Goal: Task Accomplishment & Management: Manage account settings

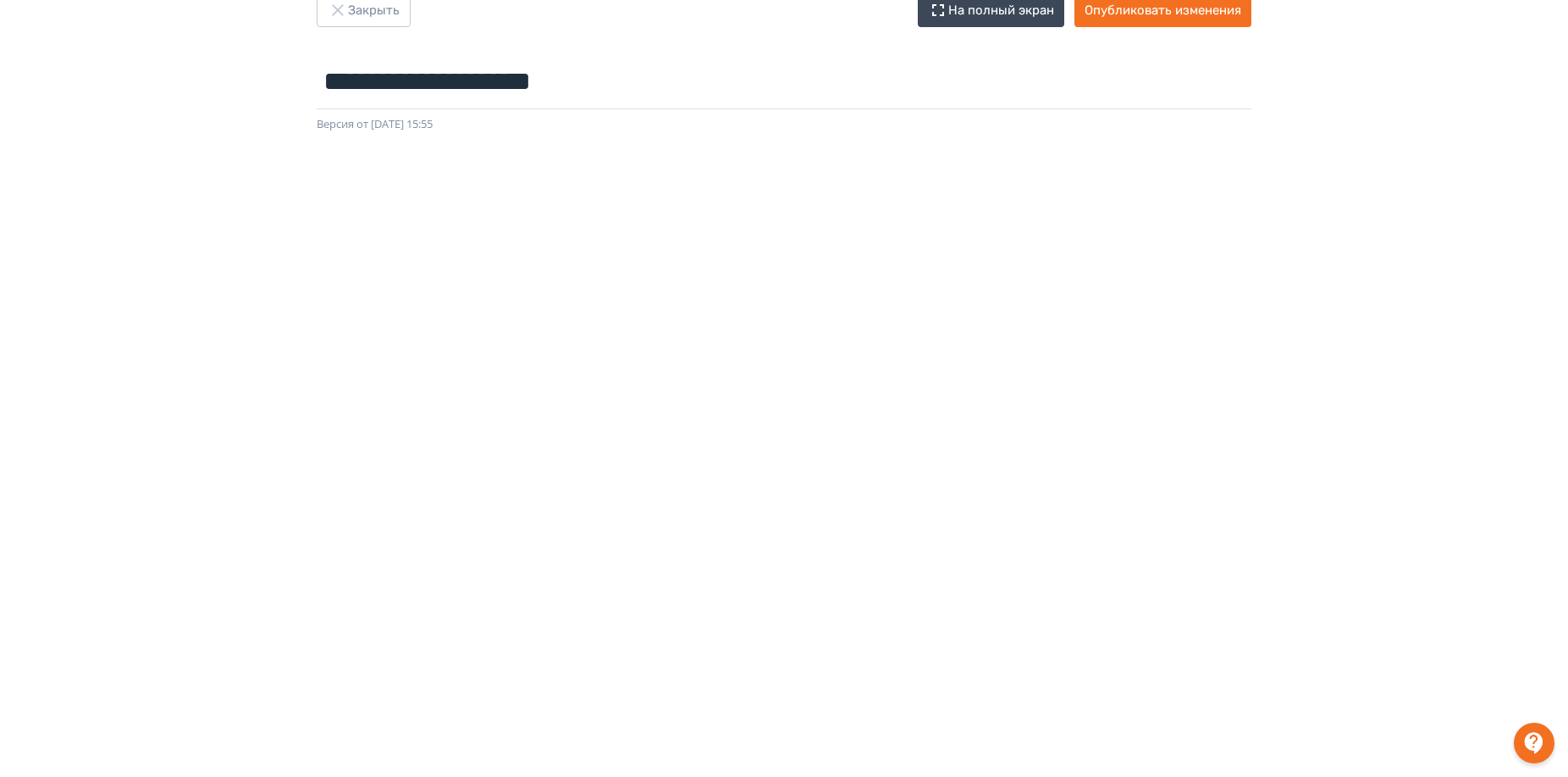
scroll to position [200, 0]
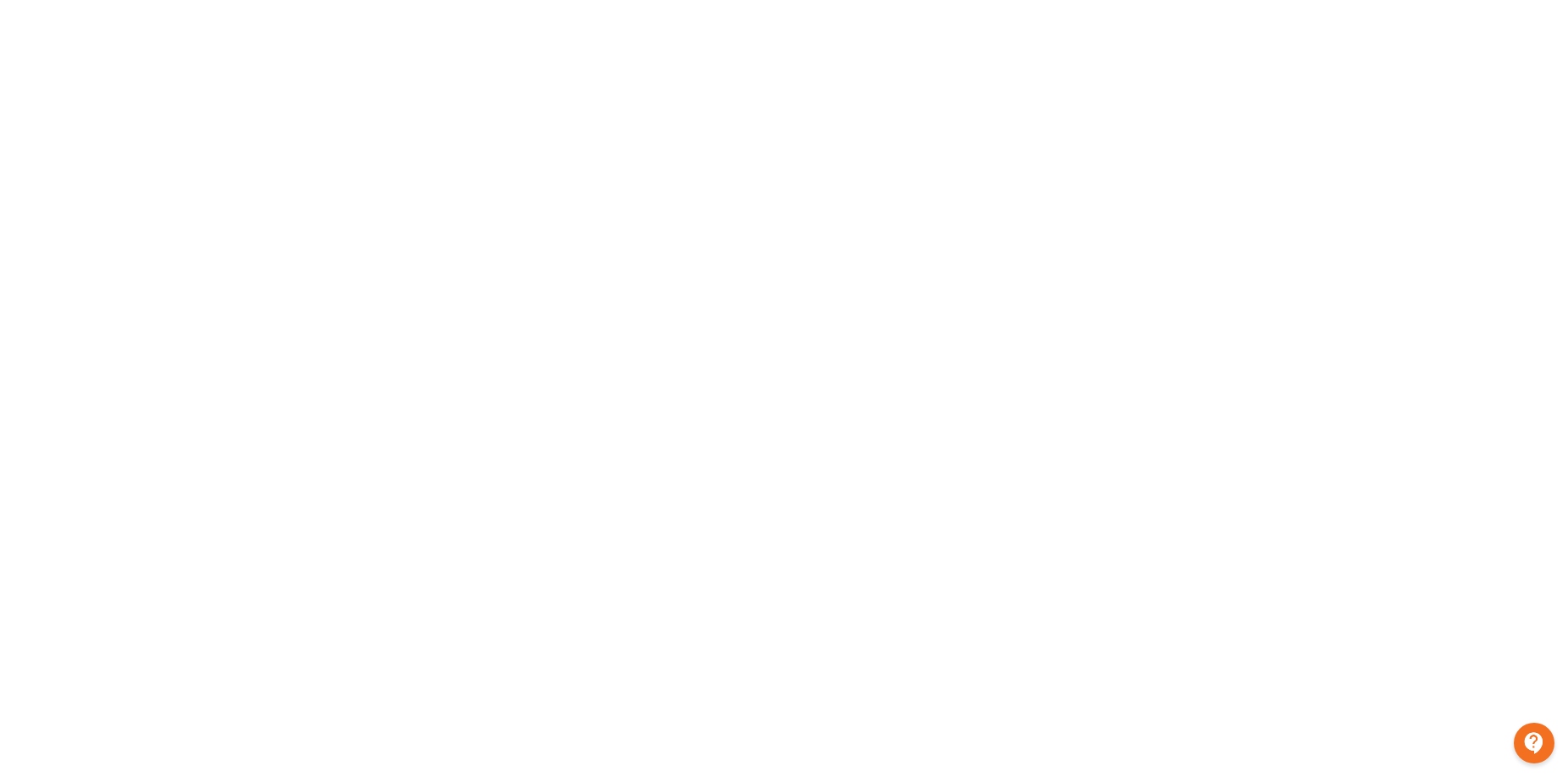
click at [1533, 467] on div at bounding box center [784, 361] width 1568 height 762
drag, startPoint x: 1532, startPoint y: 533, endPoint x: 1532, endPoint y: 618, distance: 85.0
click at [1533, 618] on div at bounding box center [784, 361] width 1568 height 762
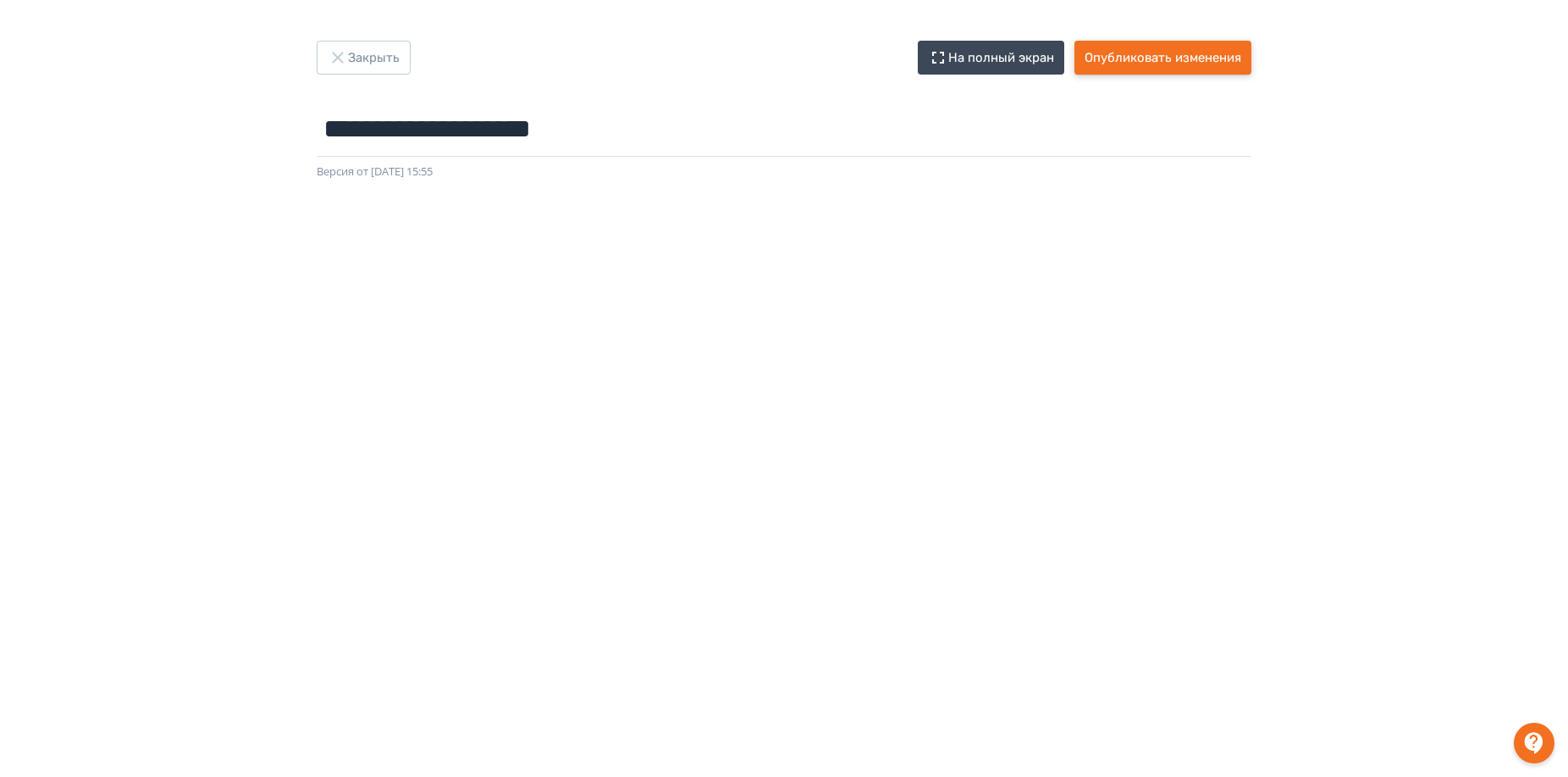
click at [1176, 52] on button "Опубликовать изменения" at bounding box center [1163, 58] width 177 height 34
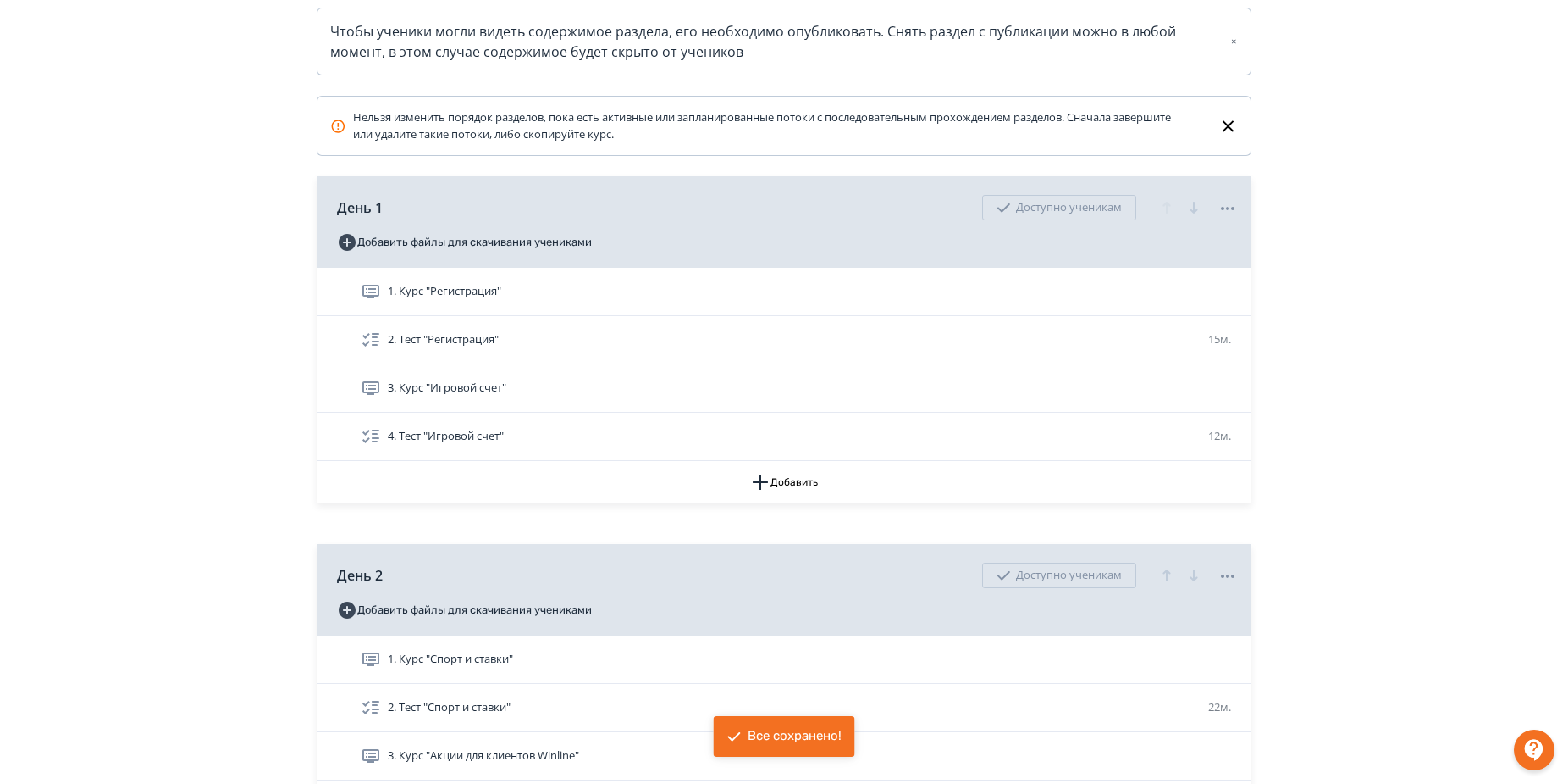
drag, startPoint x: 1390, startPoint y: 183, endPoint x: 1397, endPoint y: 293, distance: 110.2
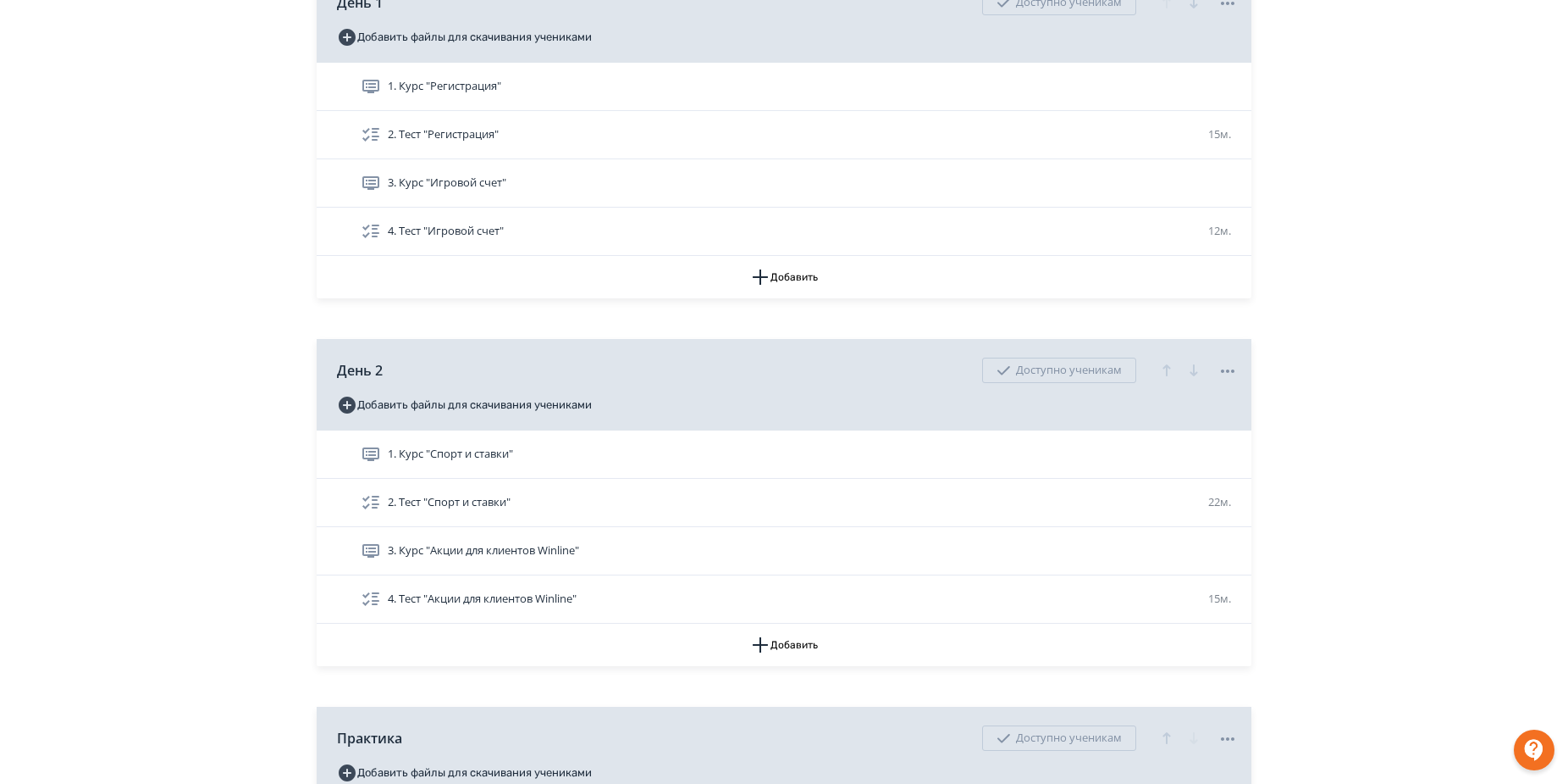
click at [83, 340] on div "**********" at bounding box center [784, 295] width 1568 height 1570
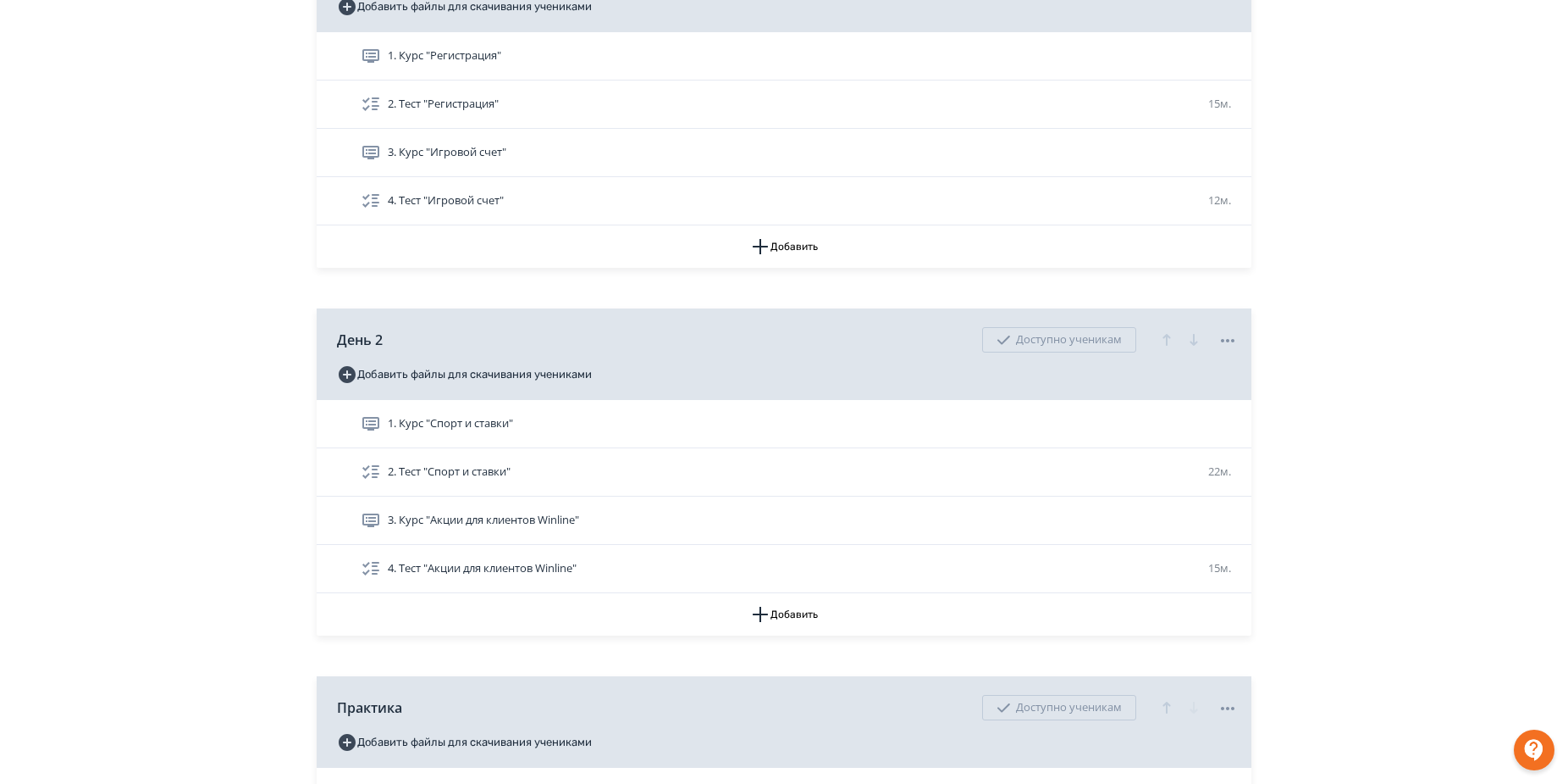
scroll to position [517, 0]
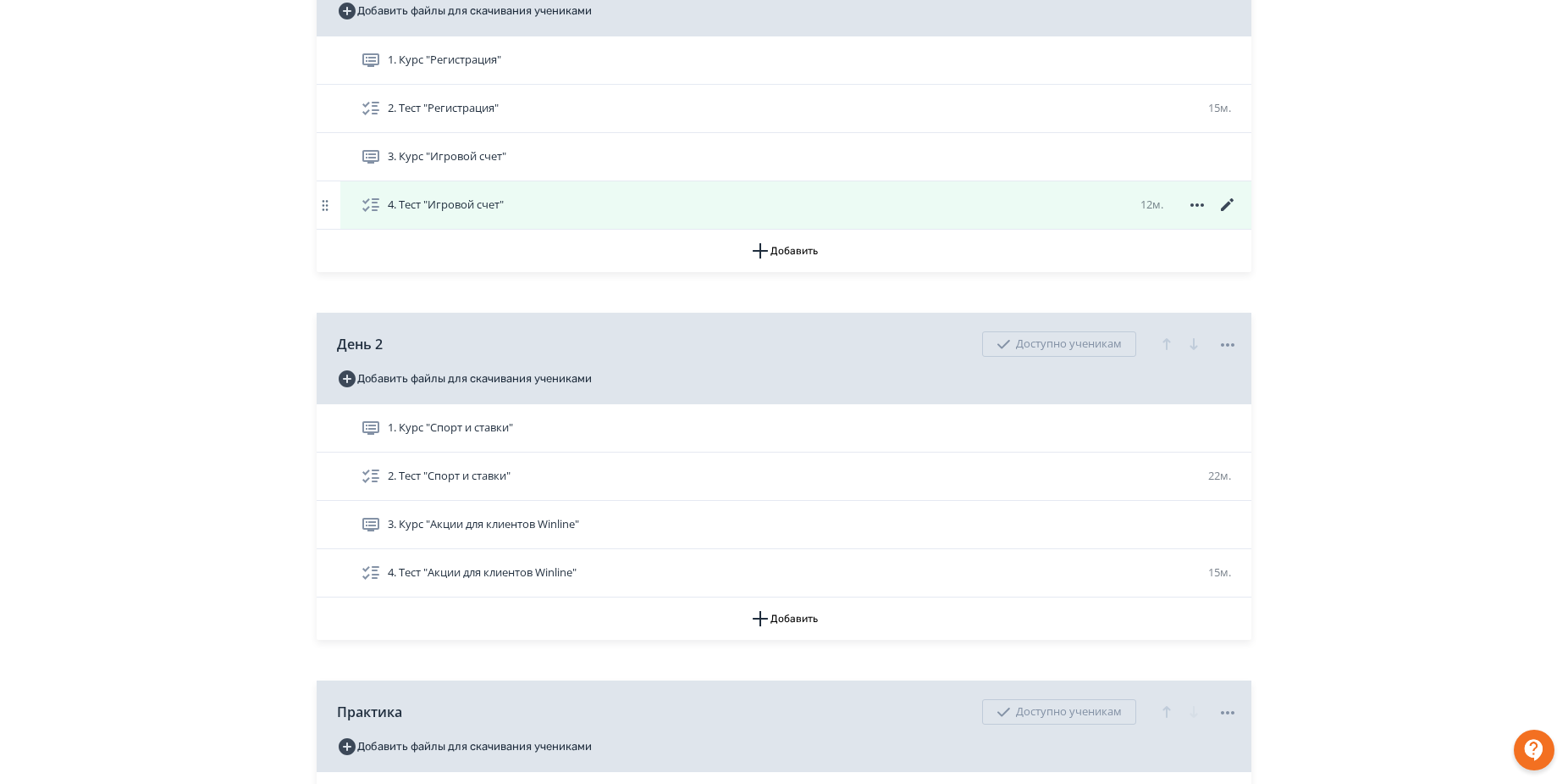
click at [1232, 203] on icon at bounding box center [1227, 204] width 20 height 20
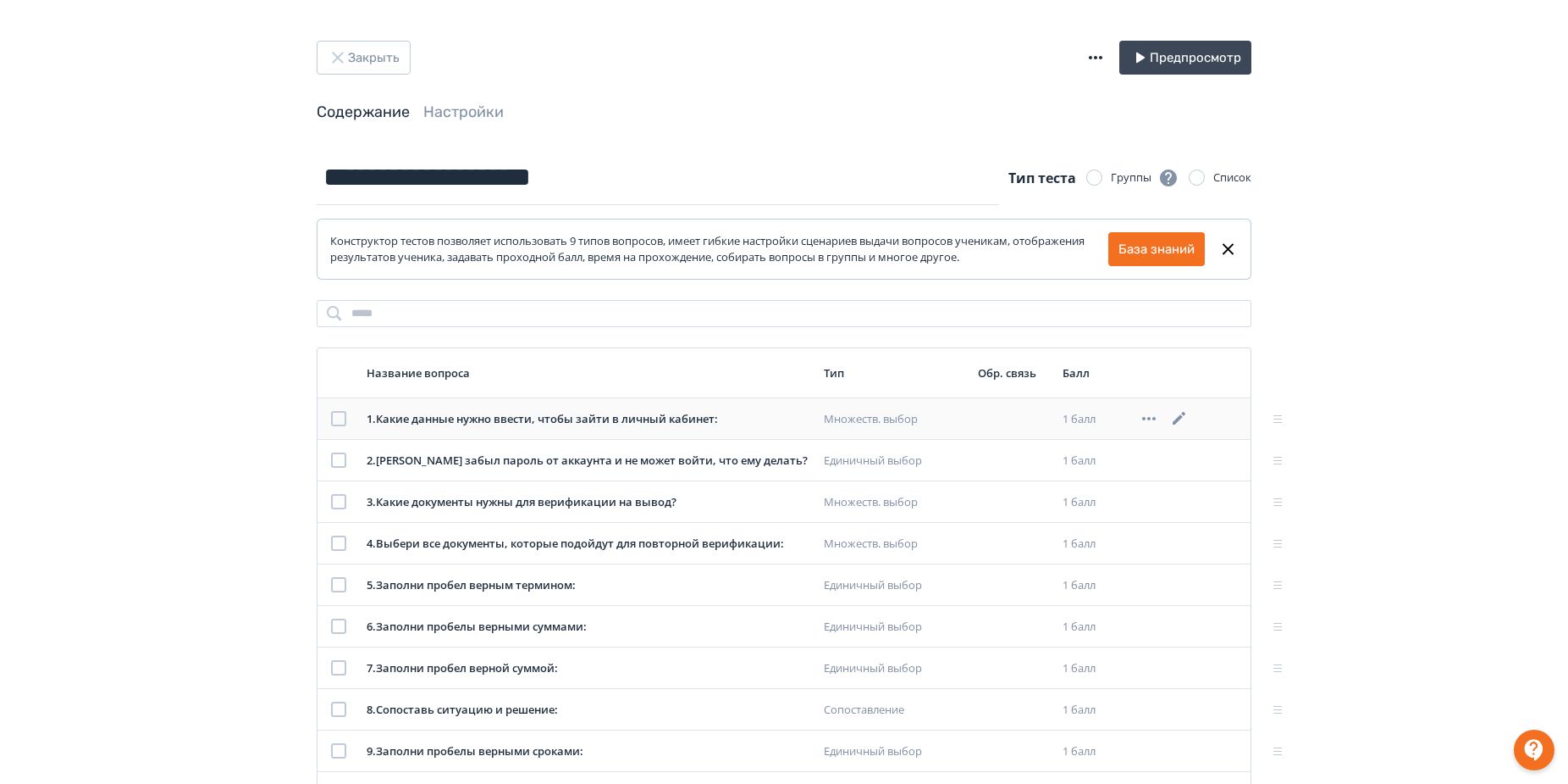
click at [1180, 420] on icon at bounding box center [1178, 418] width 12 height 12
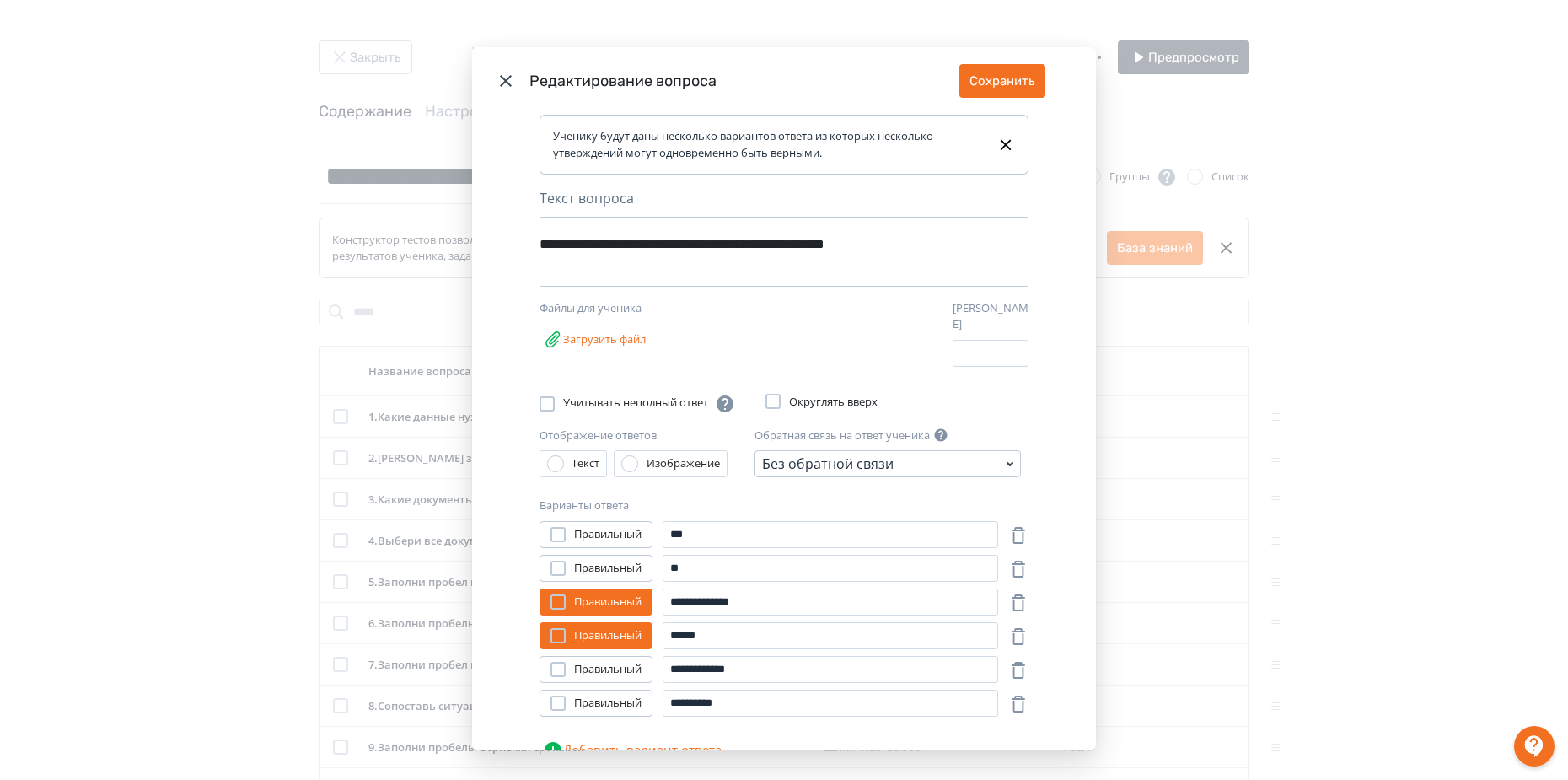
click at [497, 82] on icon "Modal" at bounding box center [505, 81] width 20 height 20
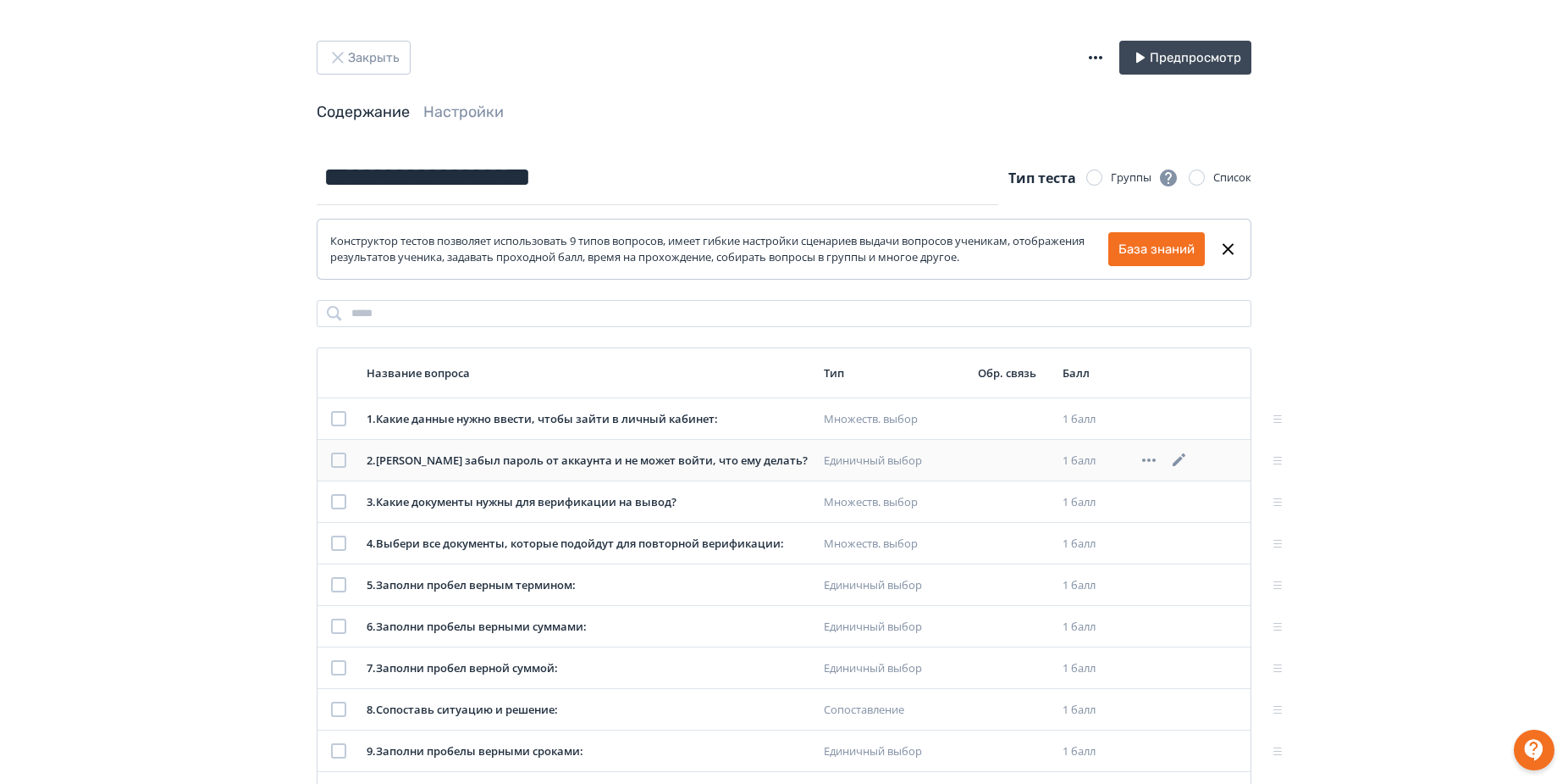
click at [1177, 462] on icon at bounding box center [1178, 459] width 12 height 12
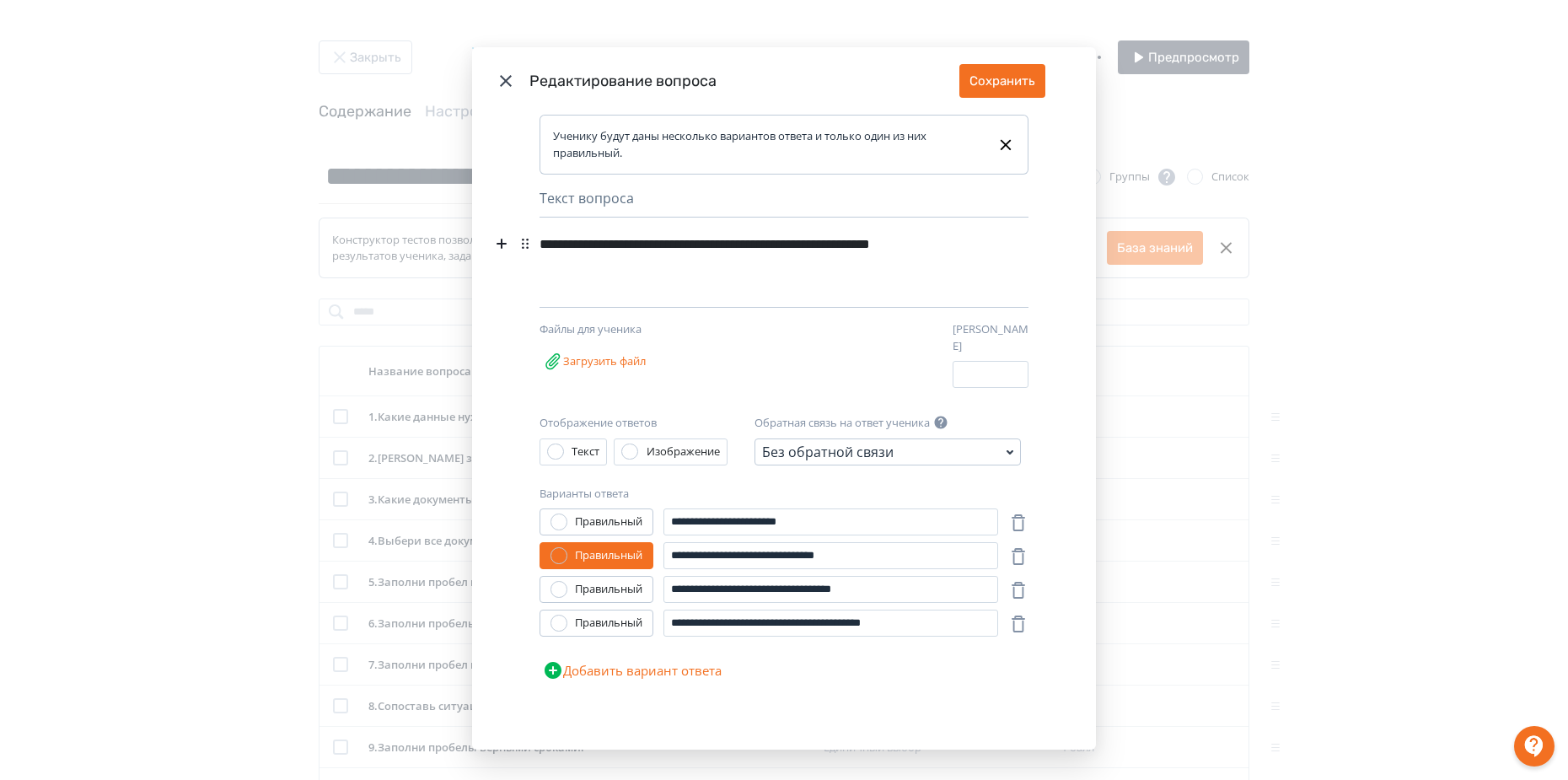
click at [505, 83] on icon "Modal" at bounding box center [506, 81] width 11 height 11
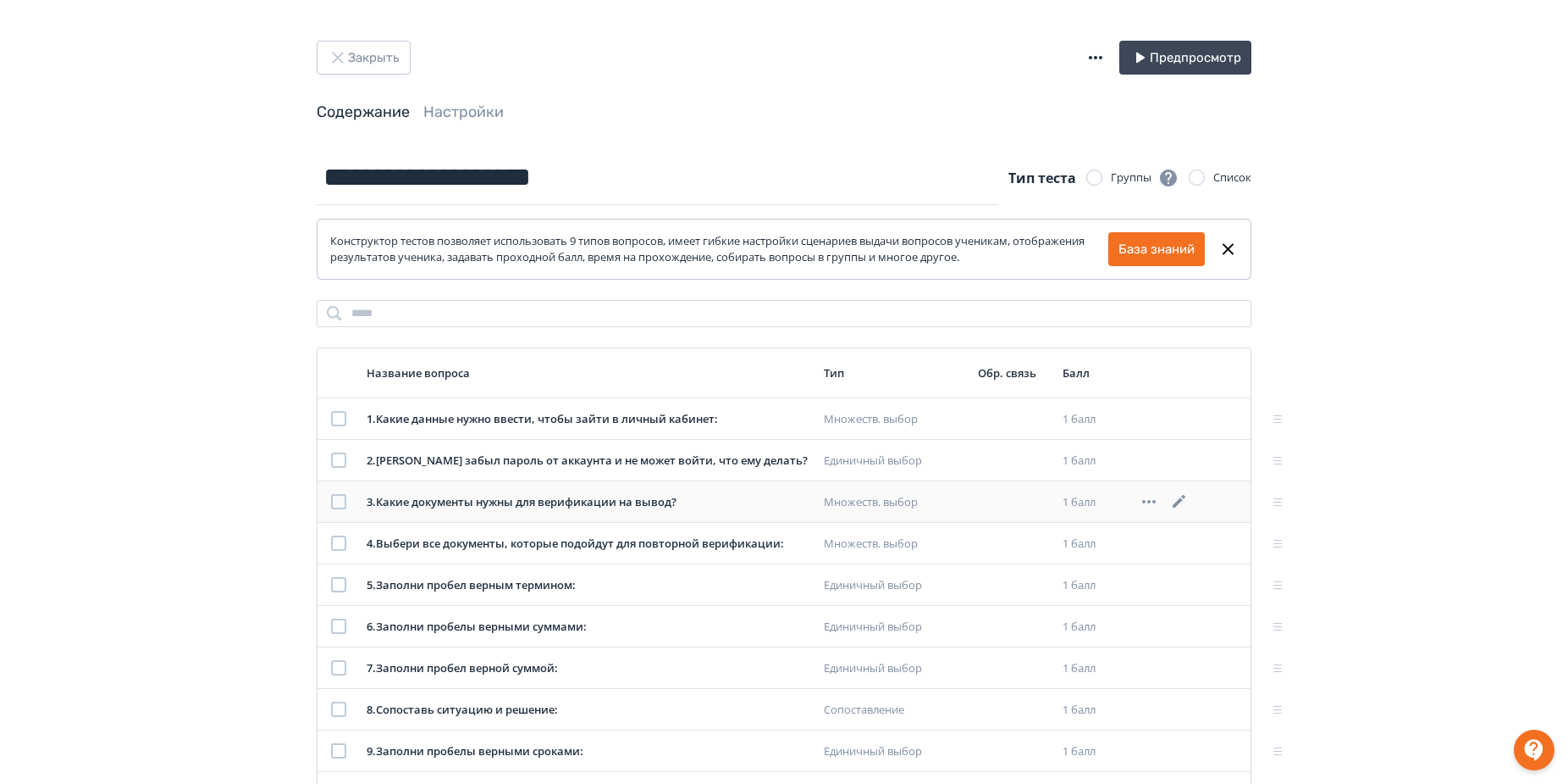
click at [1181, 498] on icon at bounding box center [1178, 501] width 12 height 12
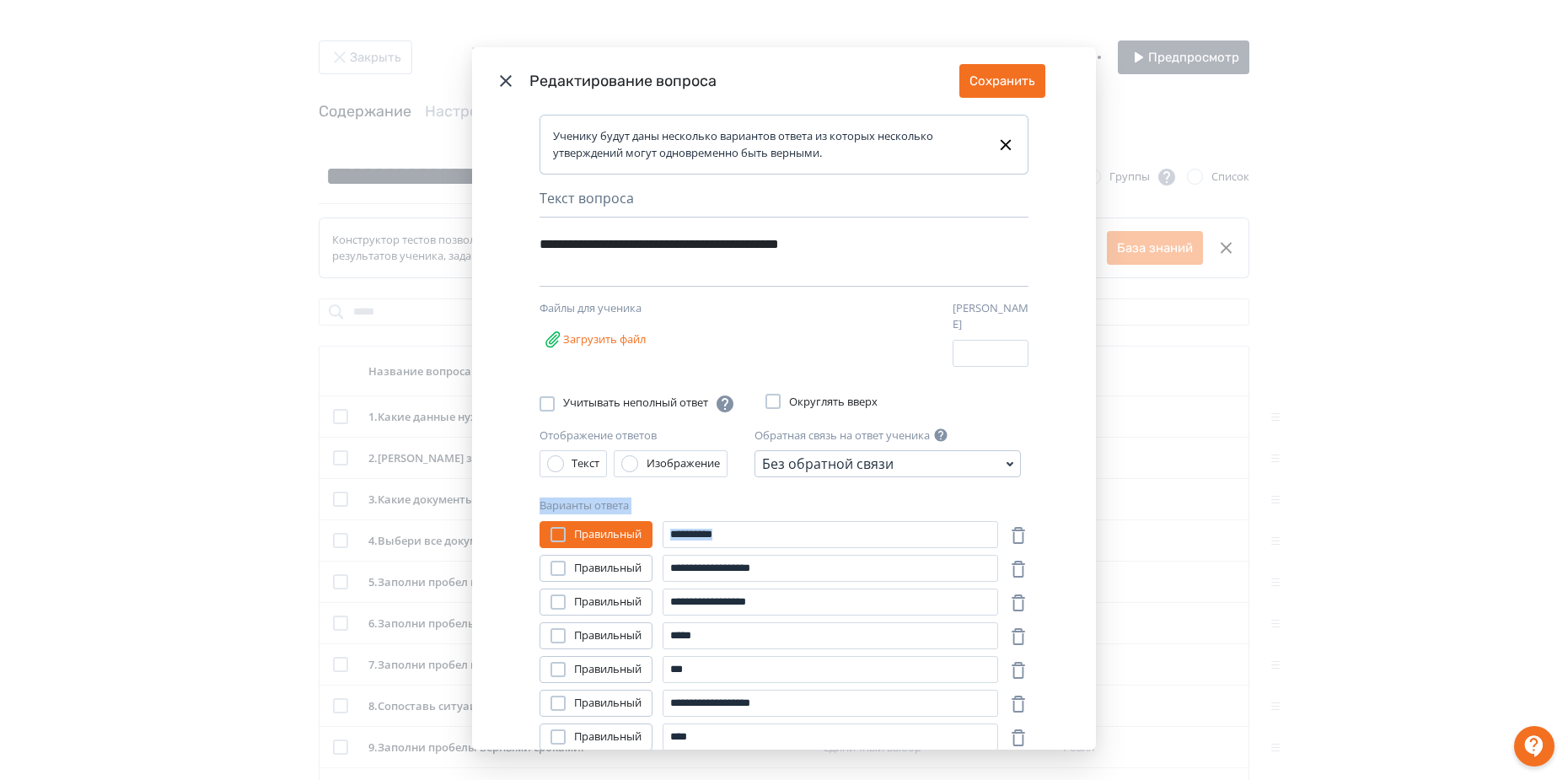
drag, startPoint x: 1084, startPoint y: 453, endPoint x: 1081, endPoint y: 548, distance: 95.0
click at [1081, 548] on div "**********" at bounding box center [783, 432] width 624 height 635
drag, startPoint x: 1086, startPoint y: 549, endPoint x: 1083, endPoint y: 608, distance: 59.1
click at [1083, 608] on div "**********" at bounding box center [783, 432] width 624 height 635
click at [509, 84] on icon "Modal" at bounding box center [505, 81] width 20 height 20
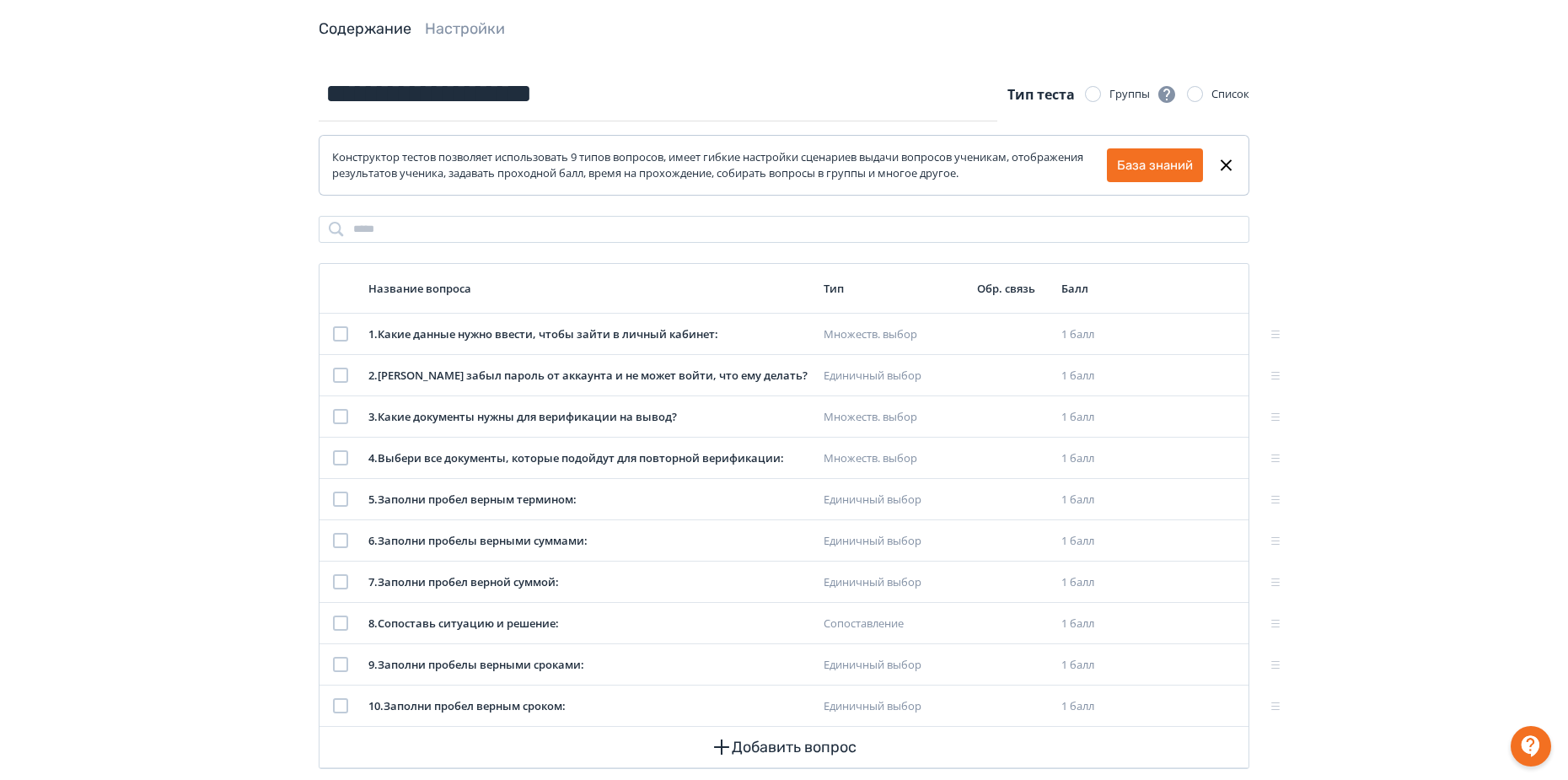
scroll to position [112, 0]
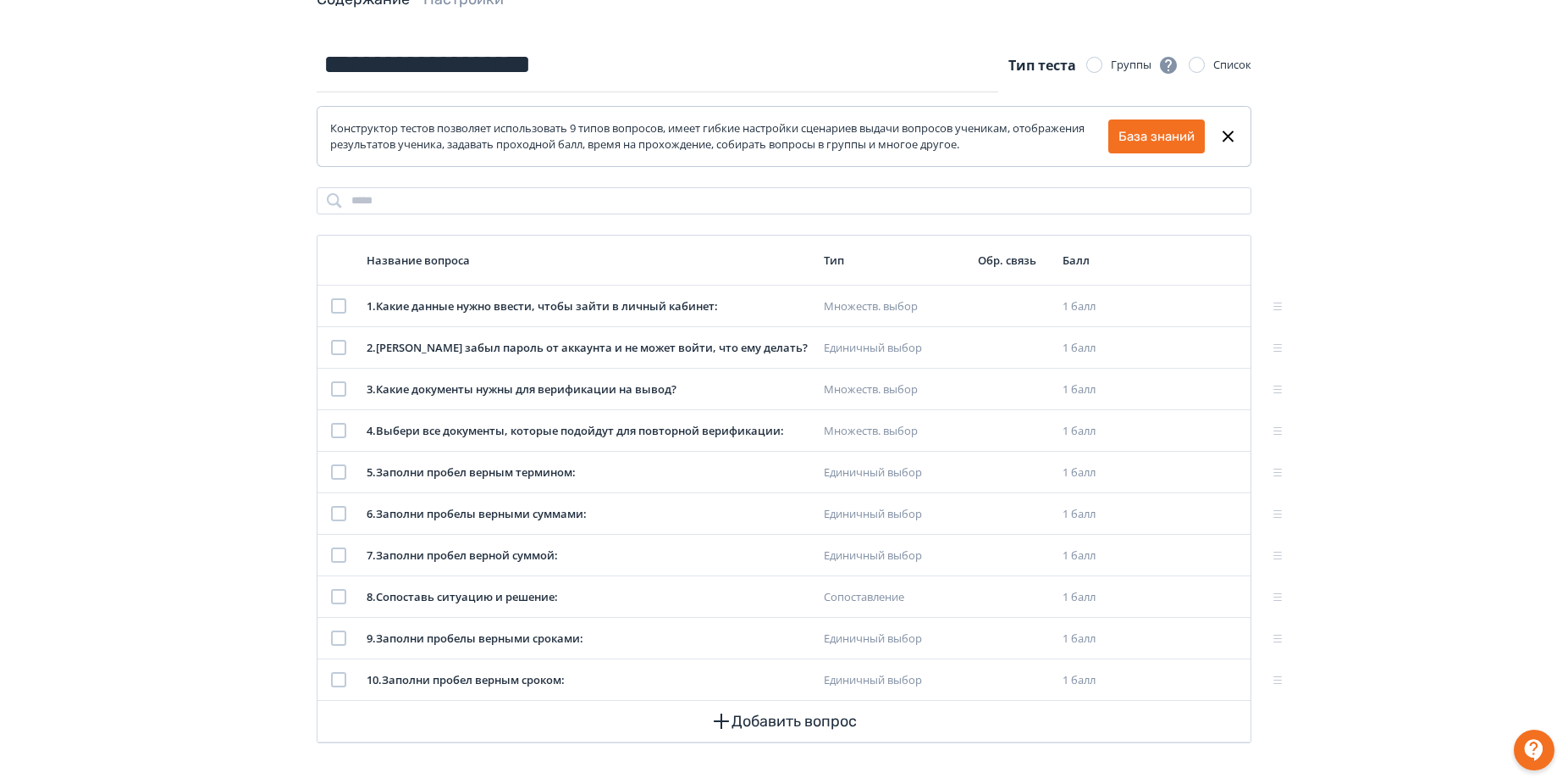
drag, startPoint x: 1476, startPoint y: 336, endPoint x: 1476, endPoint y: 390, distance: 54.0
click at [1179, 430] on icon at bounding box center [1178, 429] width 12 height 12
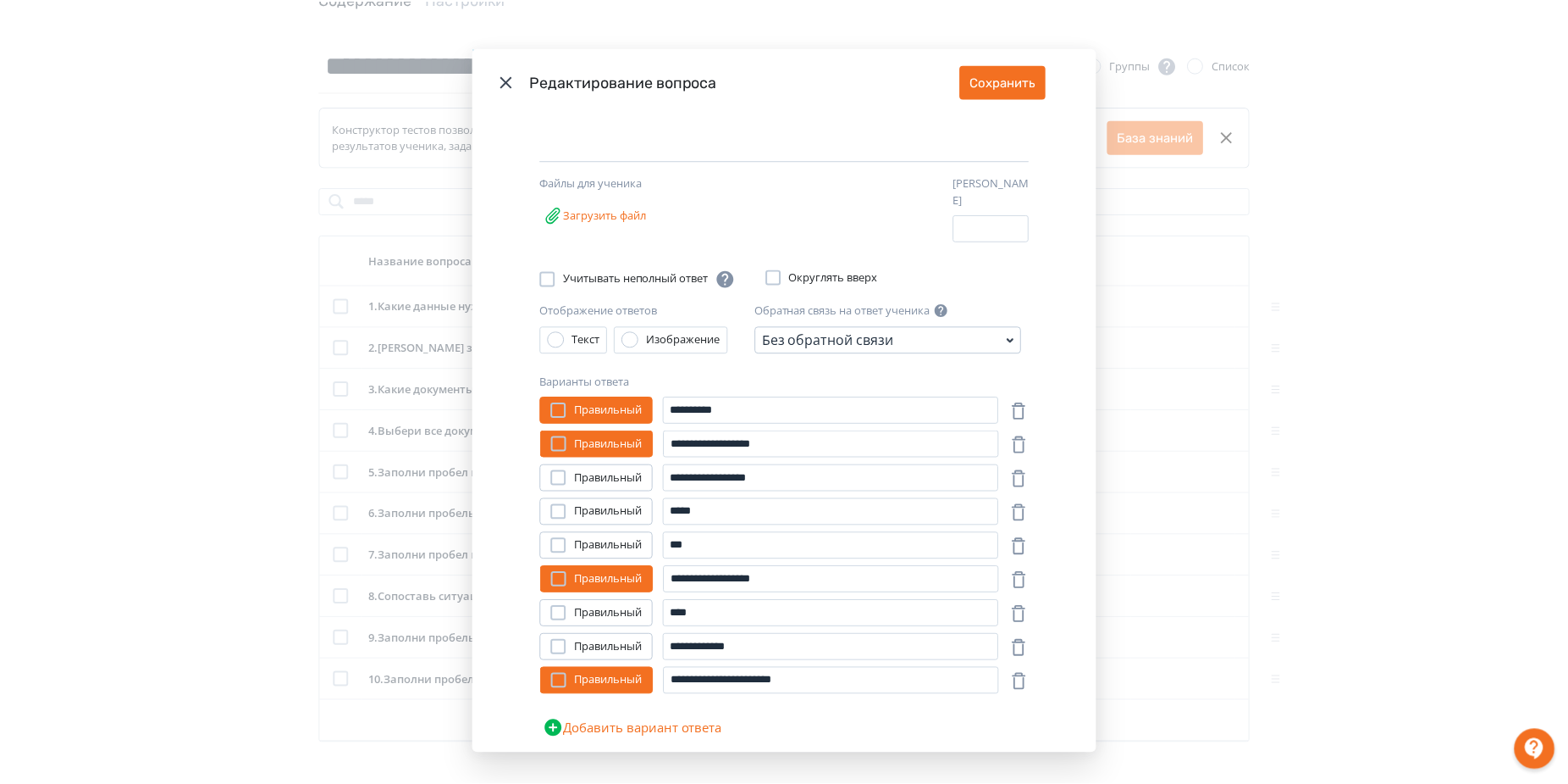
scroll to position [0, 0]
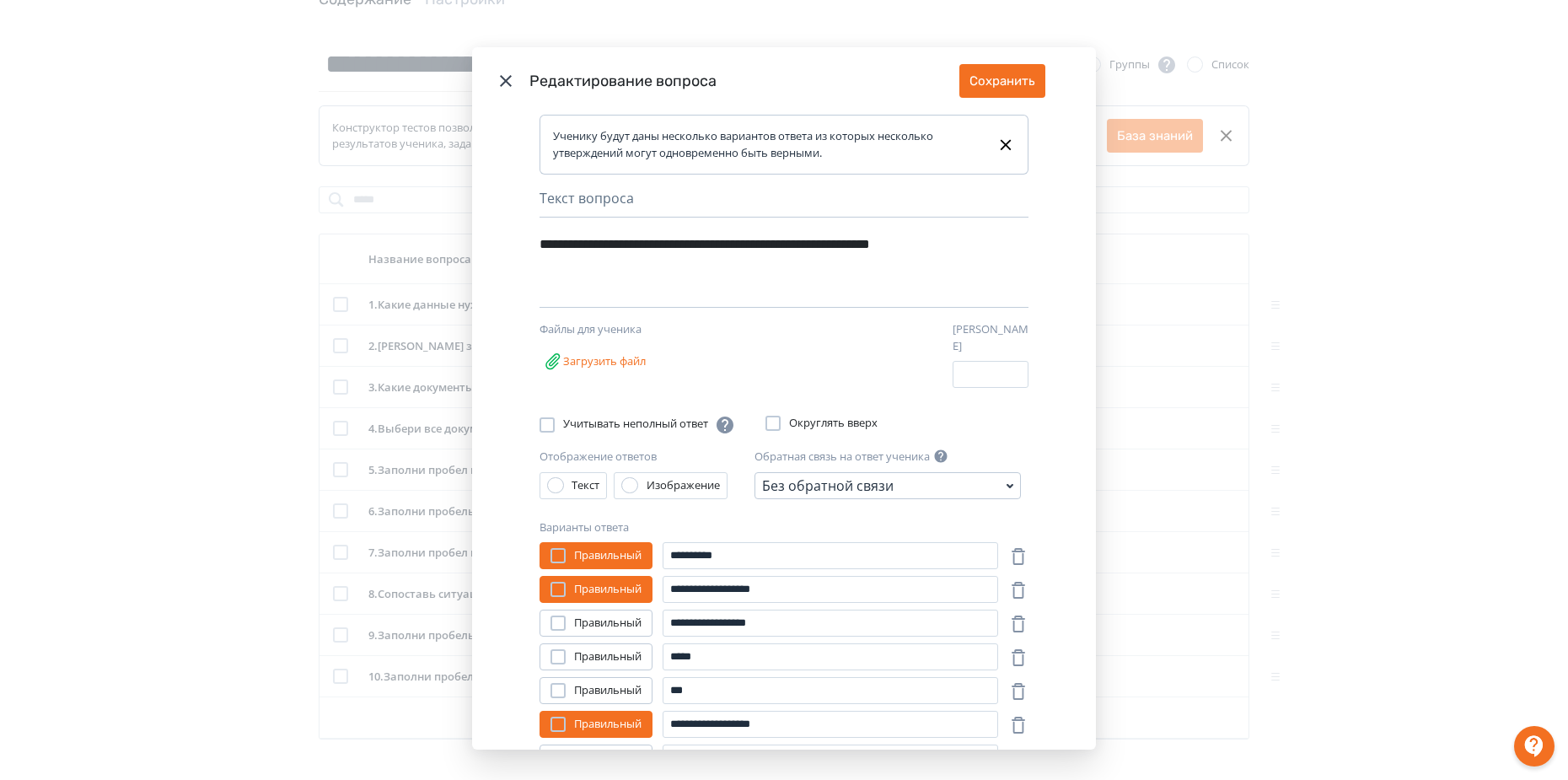
click at [500, 84] on icon "Modal" at bounding box center [506, 81] width 11 height 11
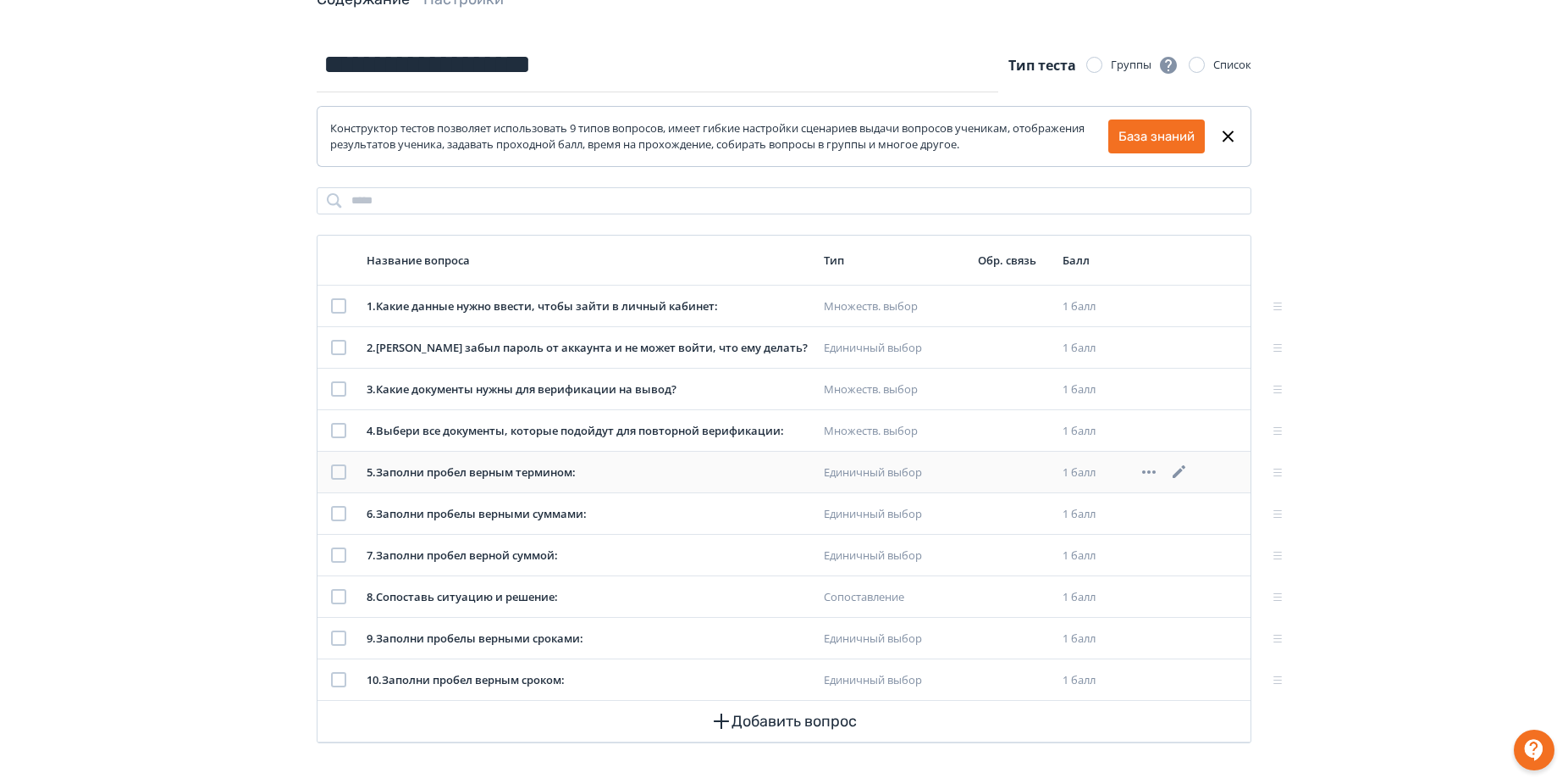
click at [1174, 474] on icon at bounding box center [1179, 471] width 20 height 20
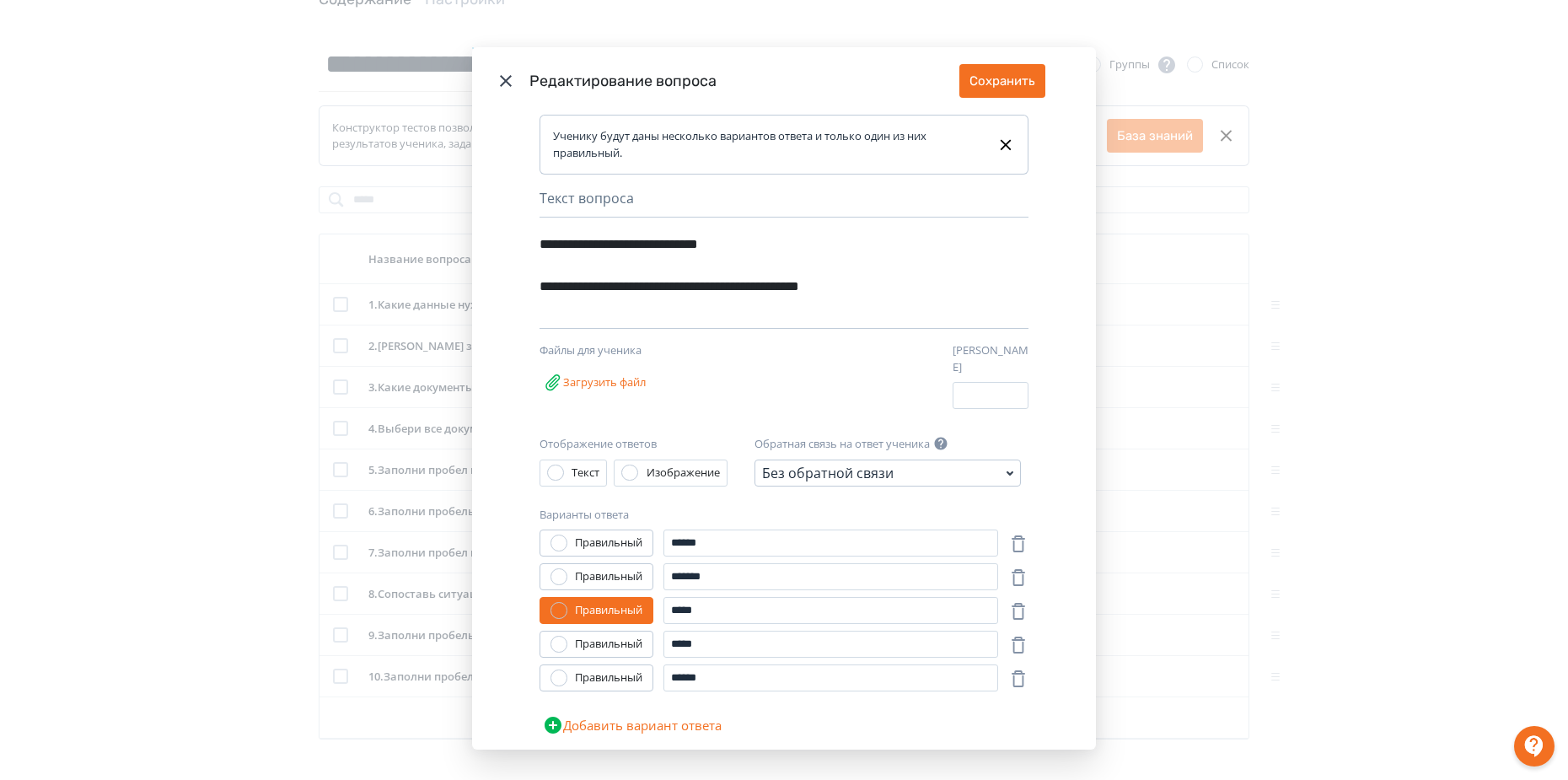
click at [505, 81] on icon "Modal" at bounding box center [505, 81] width 20 height 20
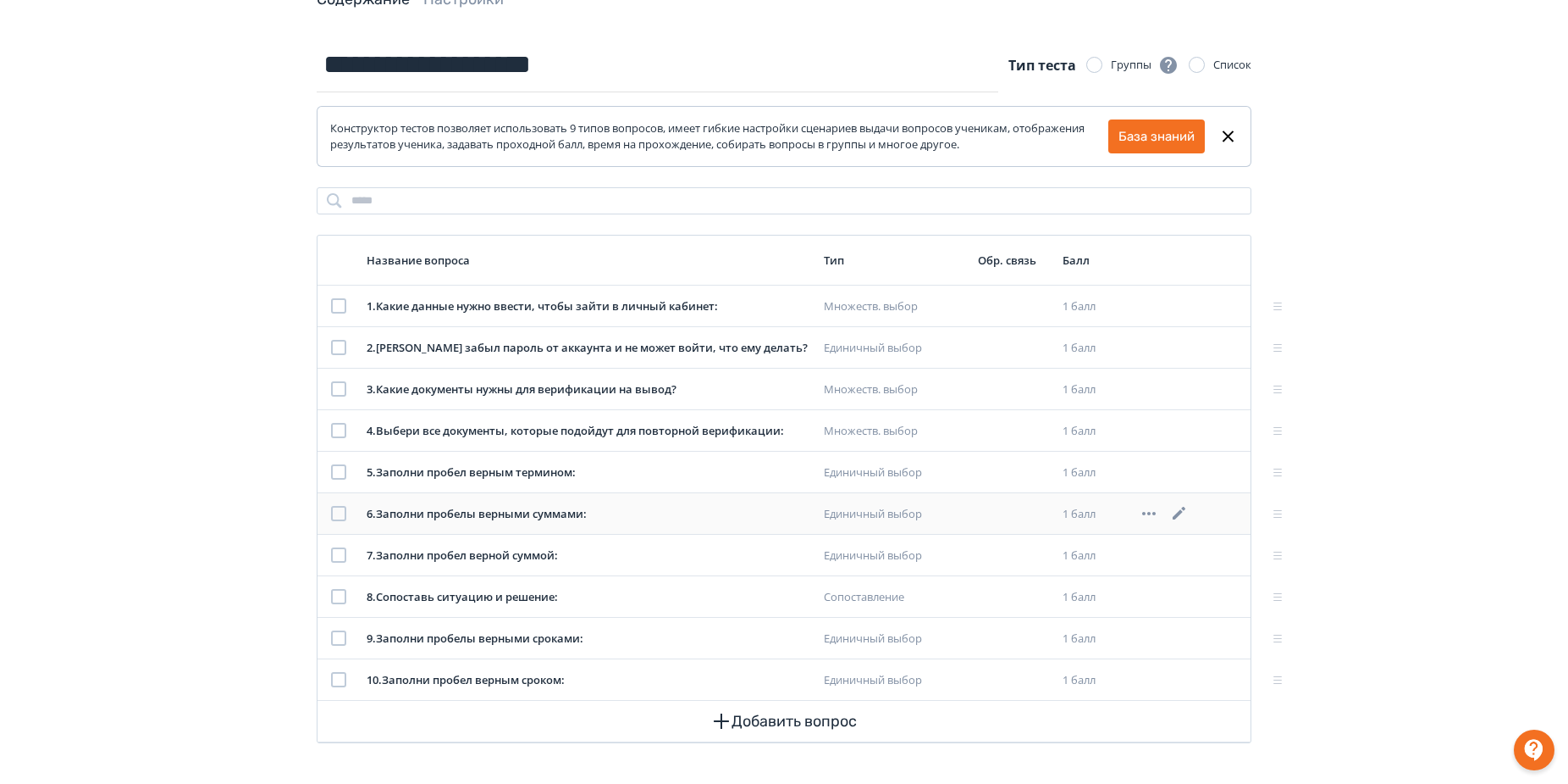
click at [1175, 515] on icon at bounding box center [1179, 513] width 20 height 20
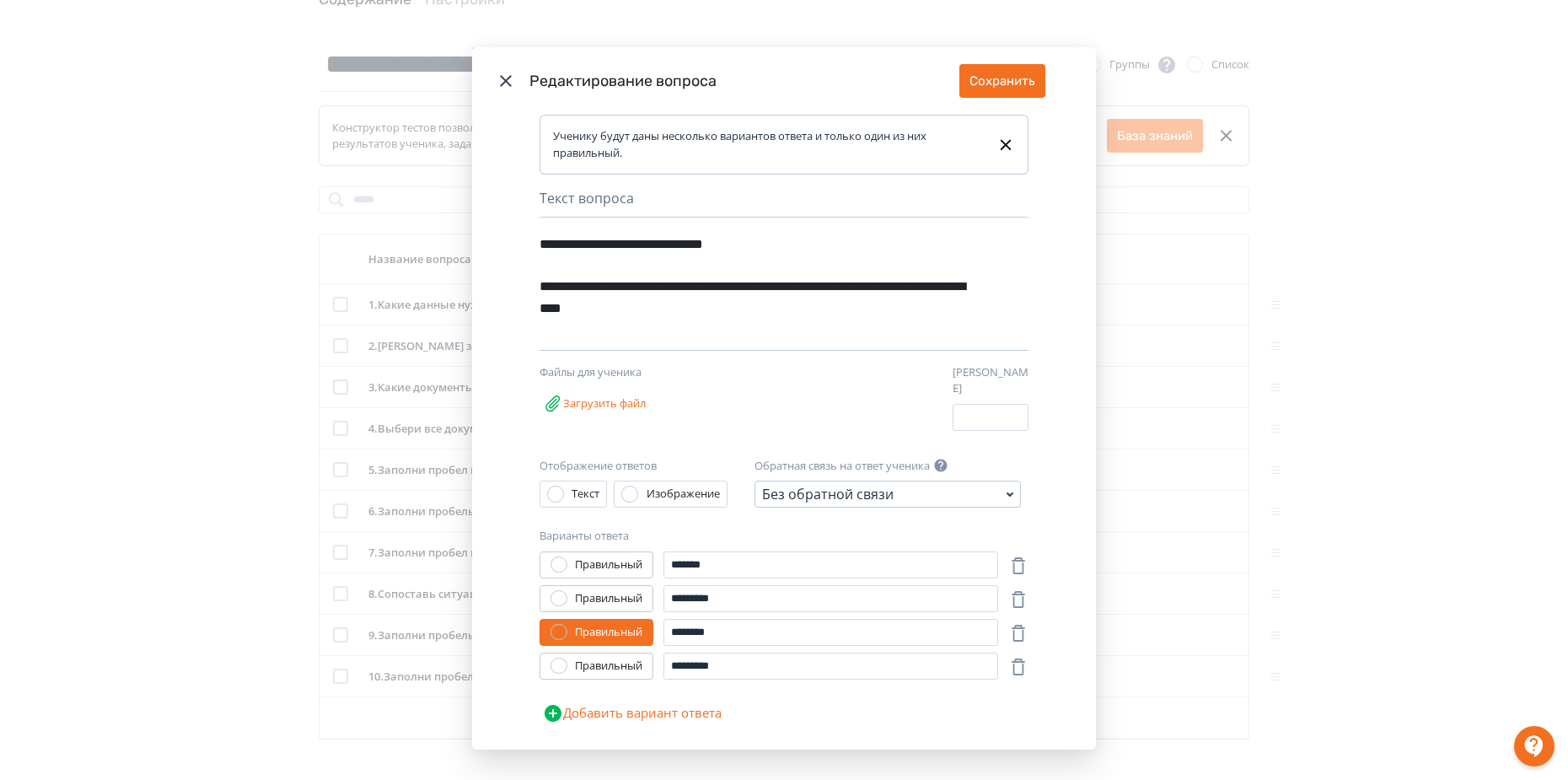
click at [508, 77] on icon "Modal" at bounding box center [506, 81] width 11 height 11
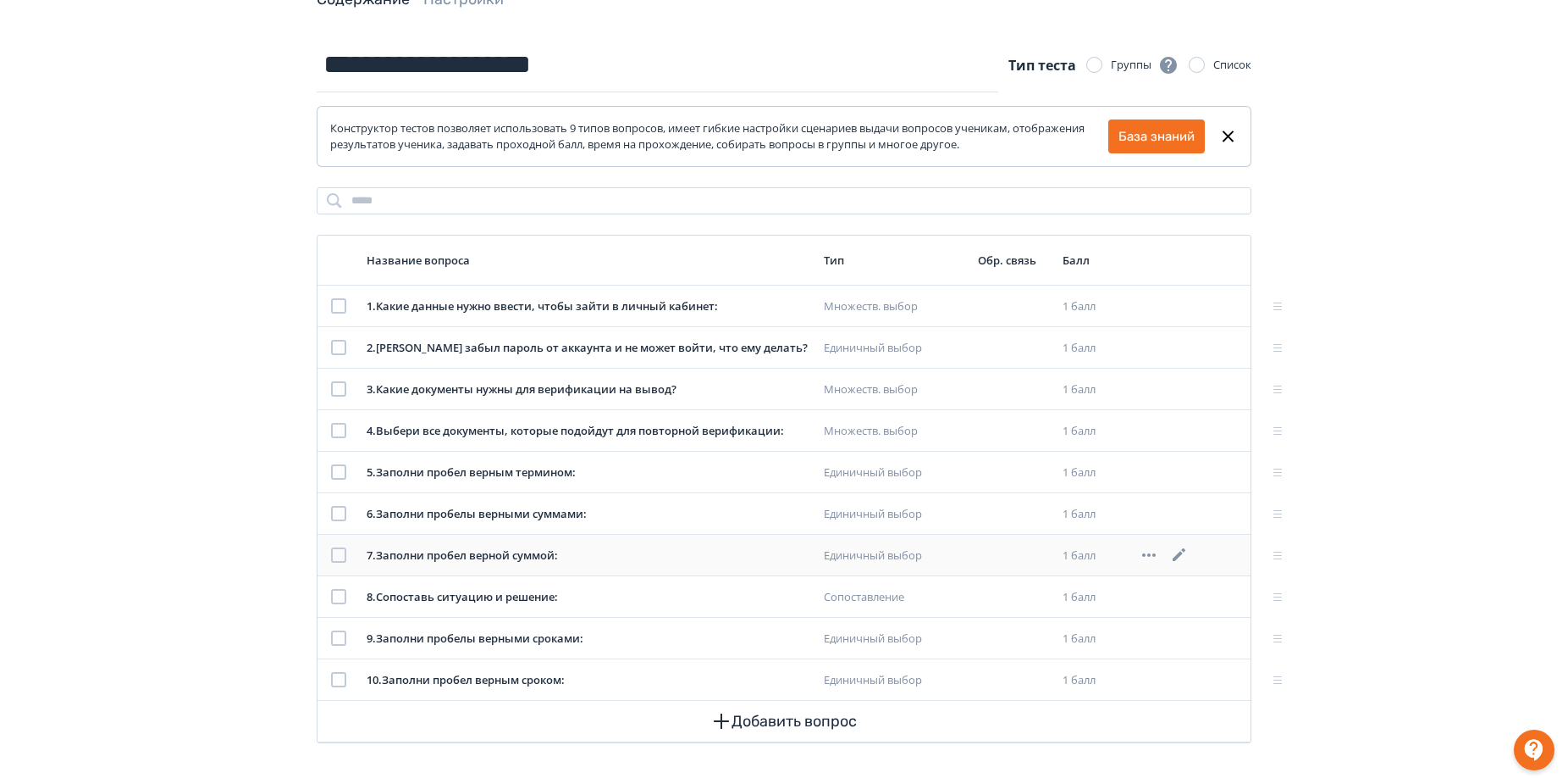
click at [1175, 556] on icon at bounding box center [1179, 554] width 20 height 20
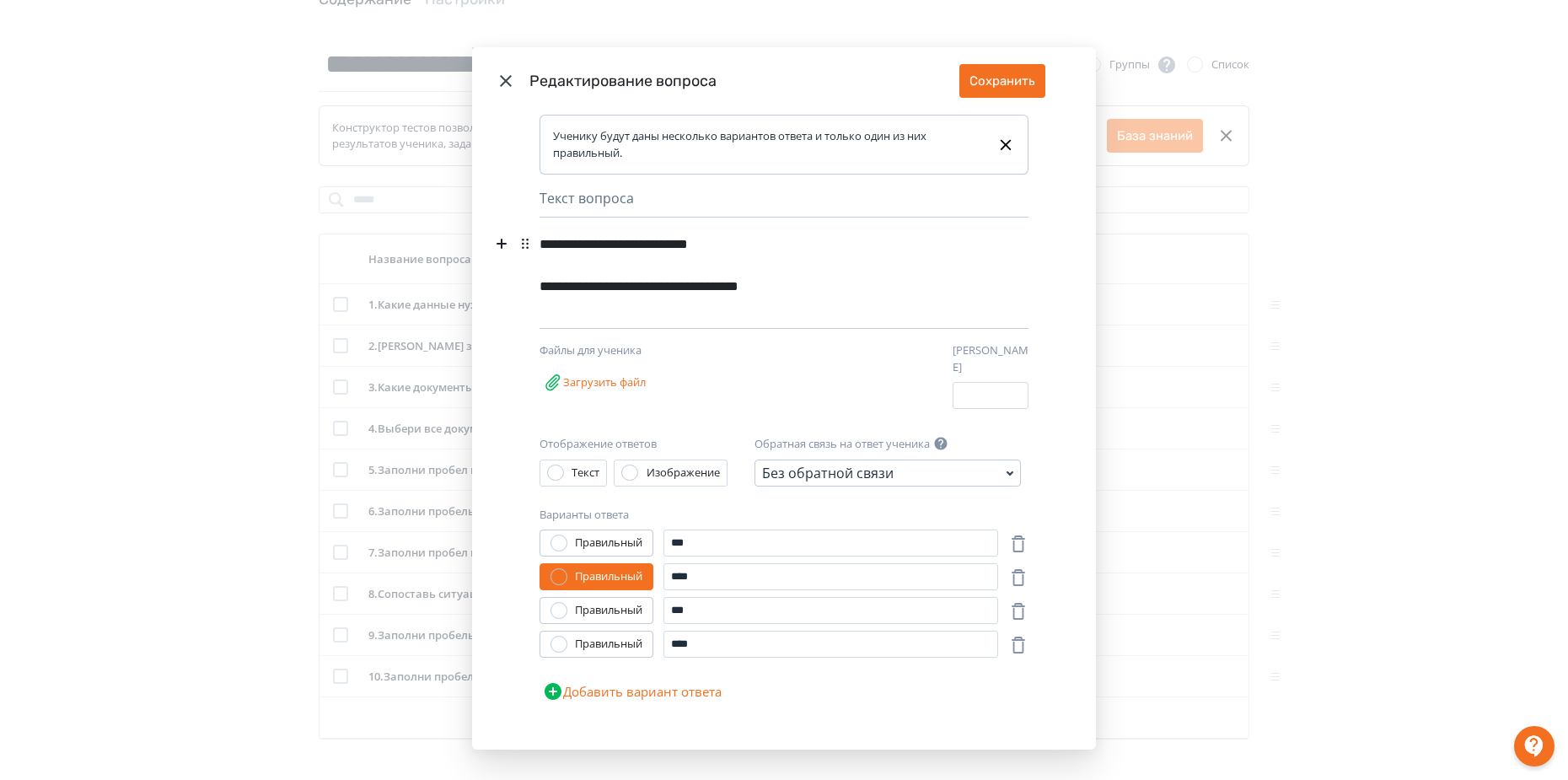
click at [500, 79] on icon "Modal" at bounding box center [506, 81] width 11 height 11
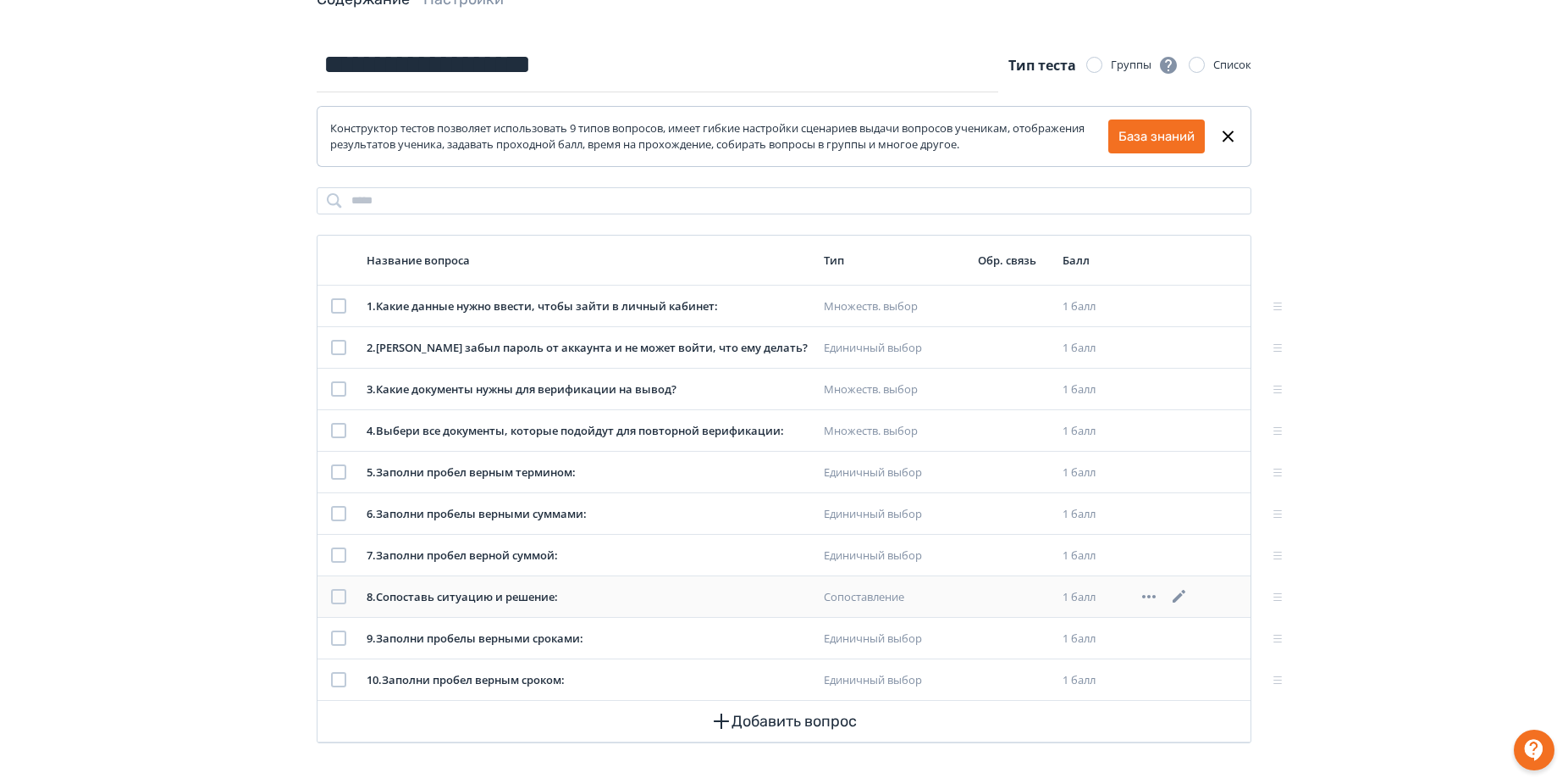
click at [1176, 595] on icon at bounding box center [1179, 596] width 20 height 20
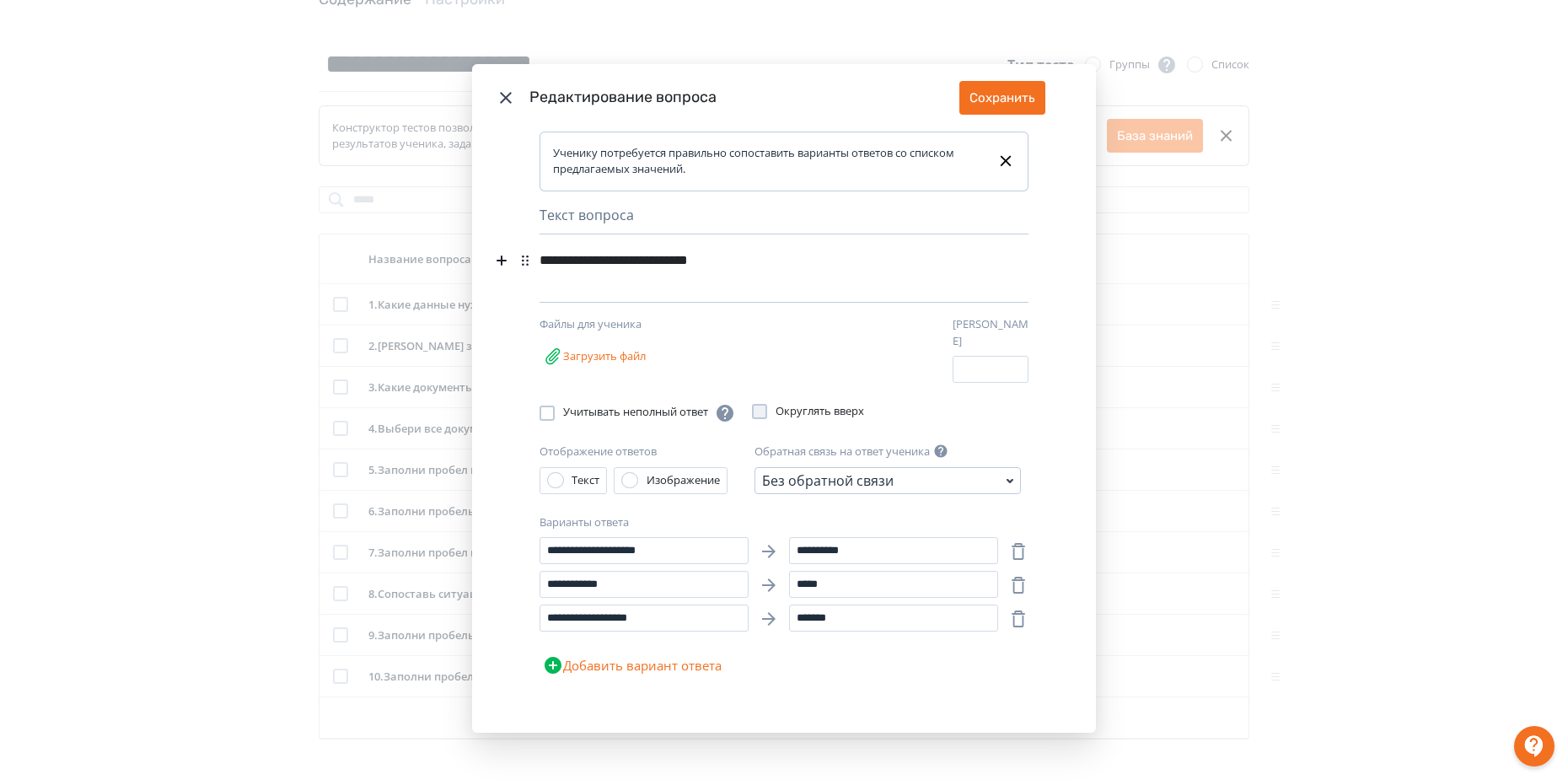
click at [505, 102] on icon "Modal" at bounding box center [505, 97] width 20 height 20
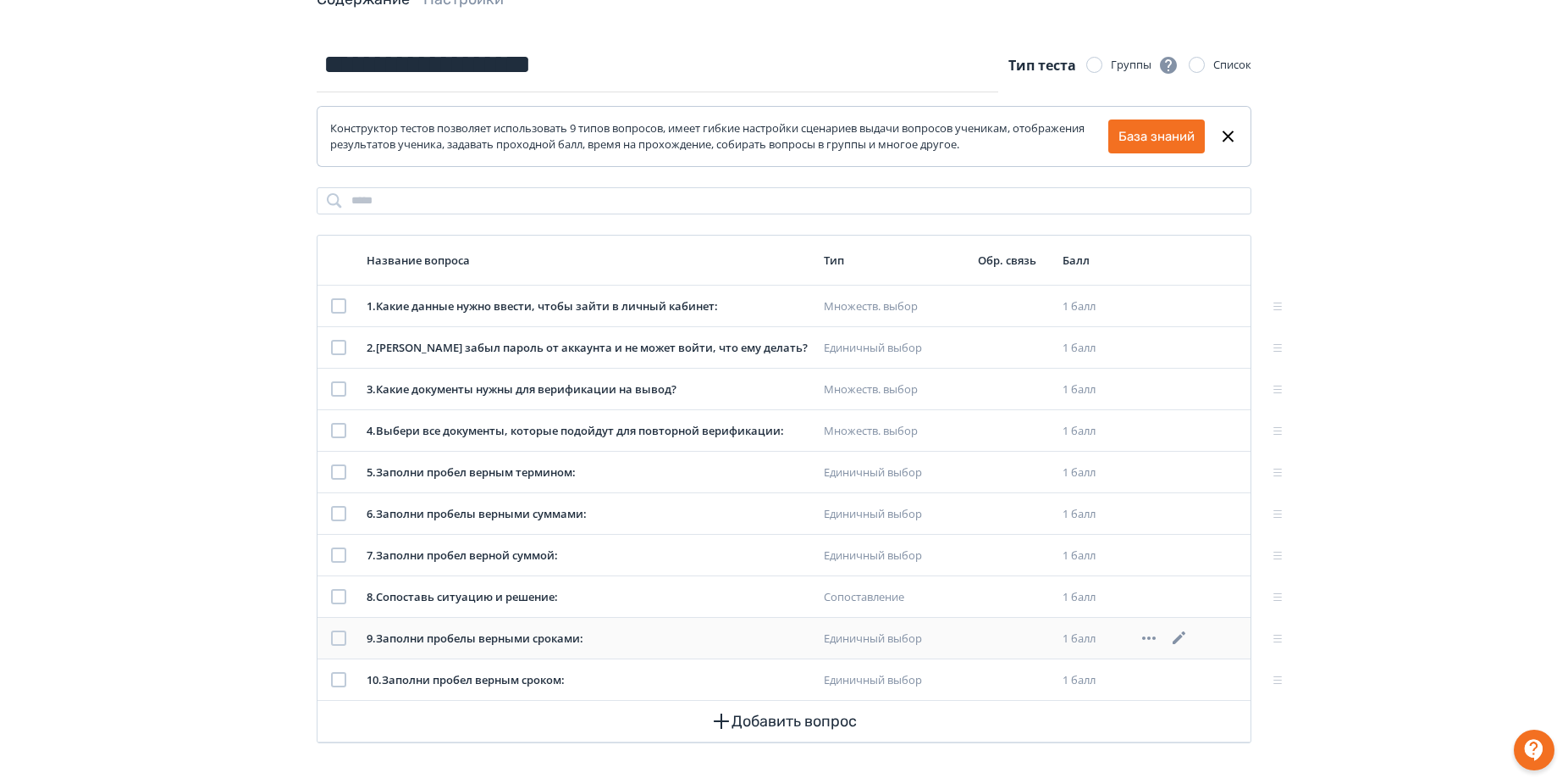
click at [1177, 644] on icon at bounding box center [1179, 637] width 20 height 20
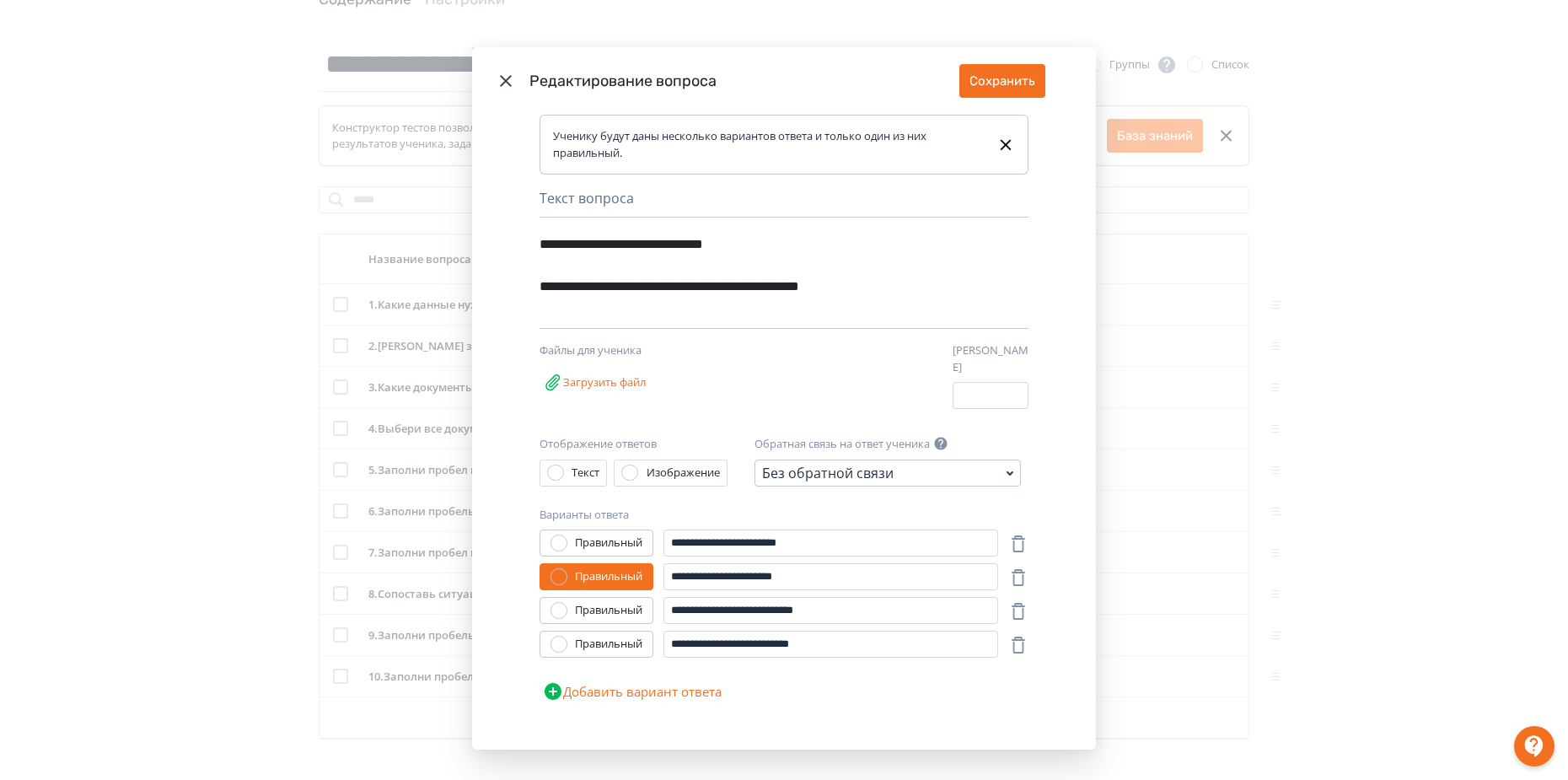
click at [497, 80] on icon "Modal" at bounding box center [505, 81] width 20 height 20
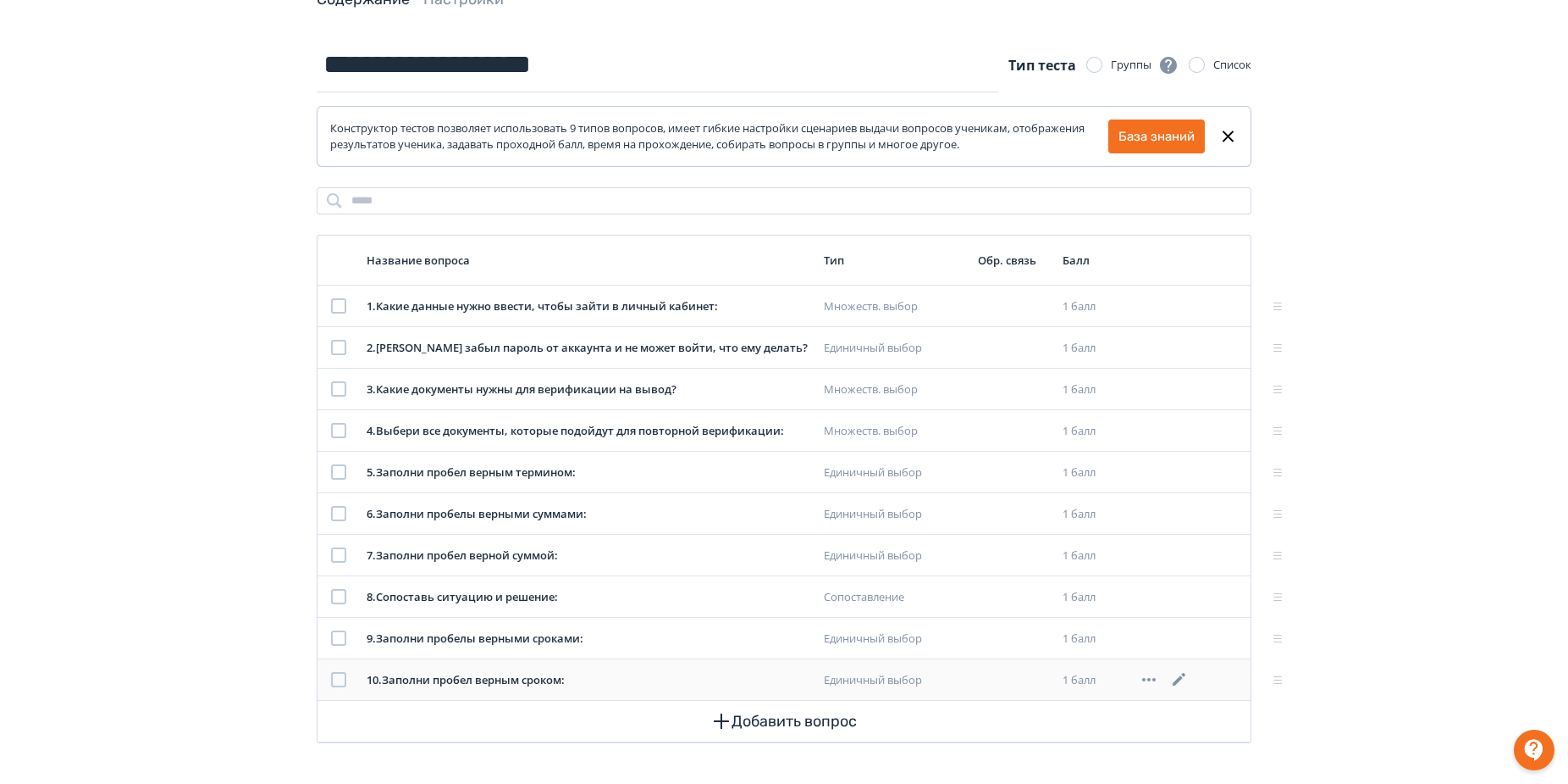
click at [1180, 686] on icon at bounding box center [1179, 679] width 20 height 20
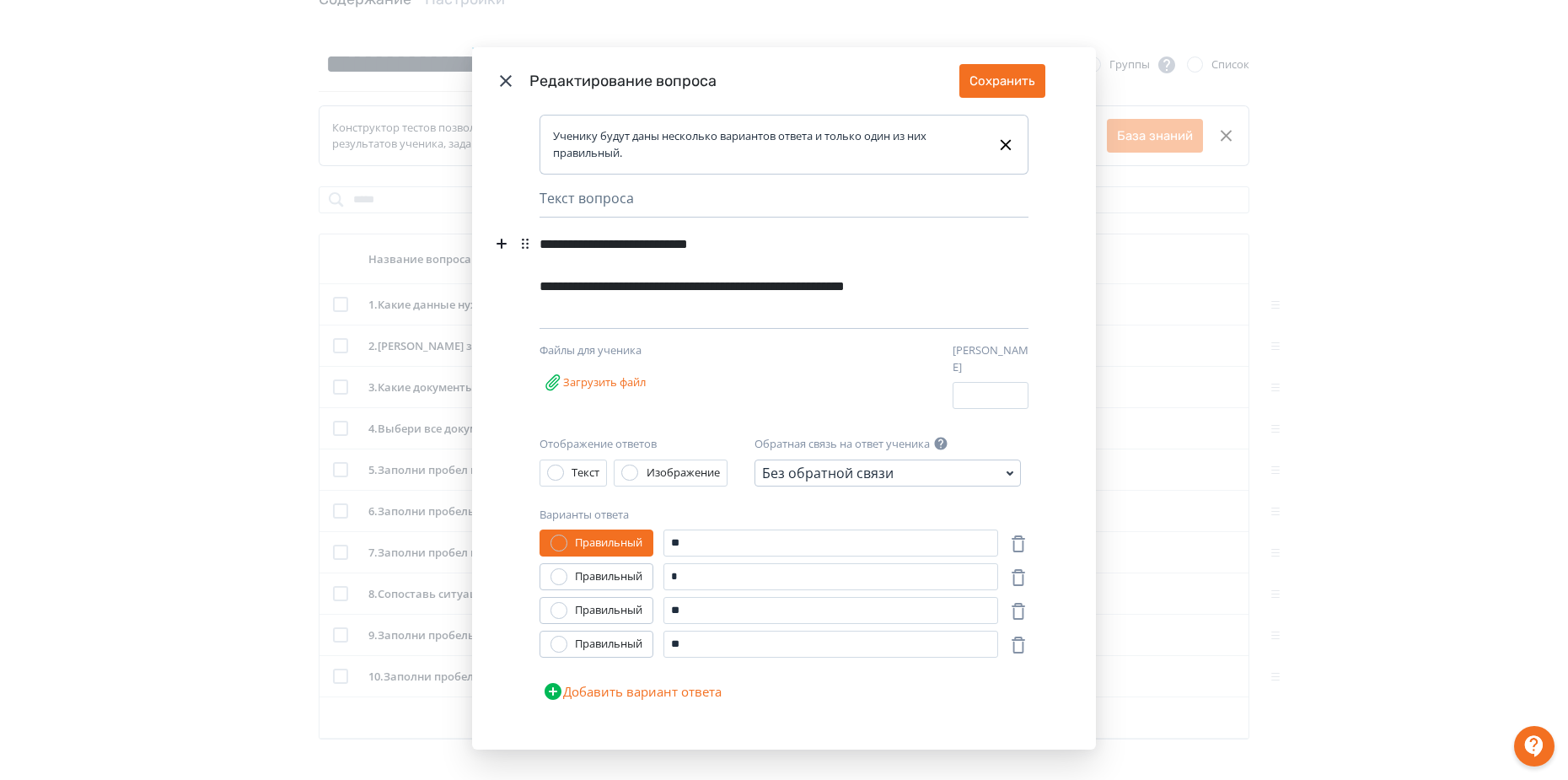
click at [507, 84] on icon "Modal" at bounding box center [505, 81] width 20 height 20
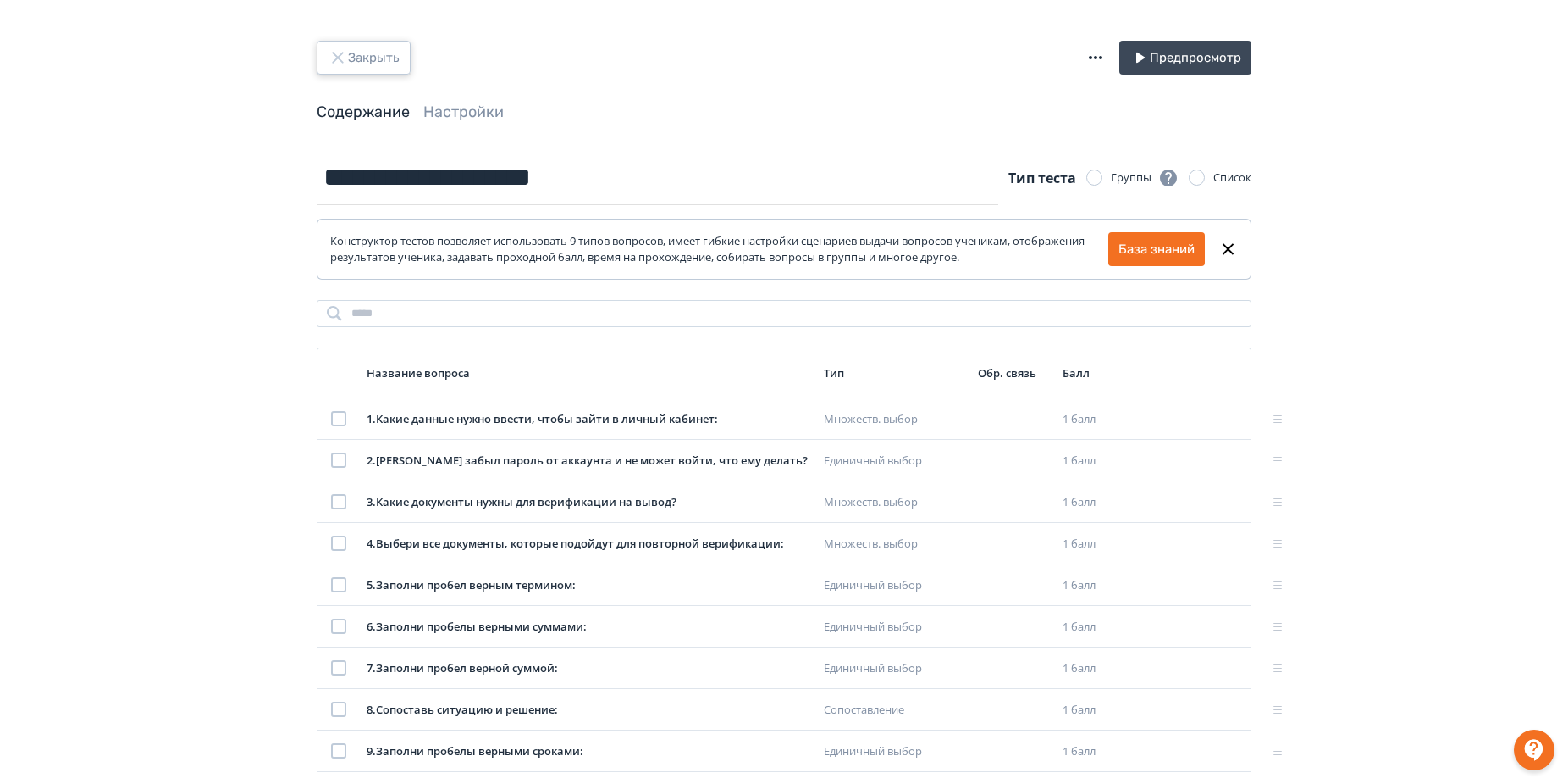
click at [354, 65] on button "Закрыть" at bounding box center [363, 58] width 94 height 34
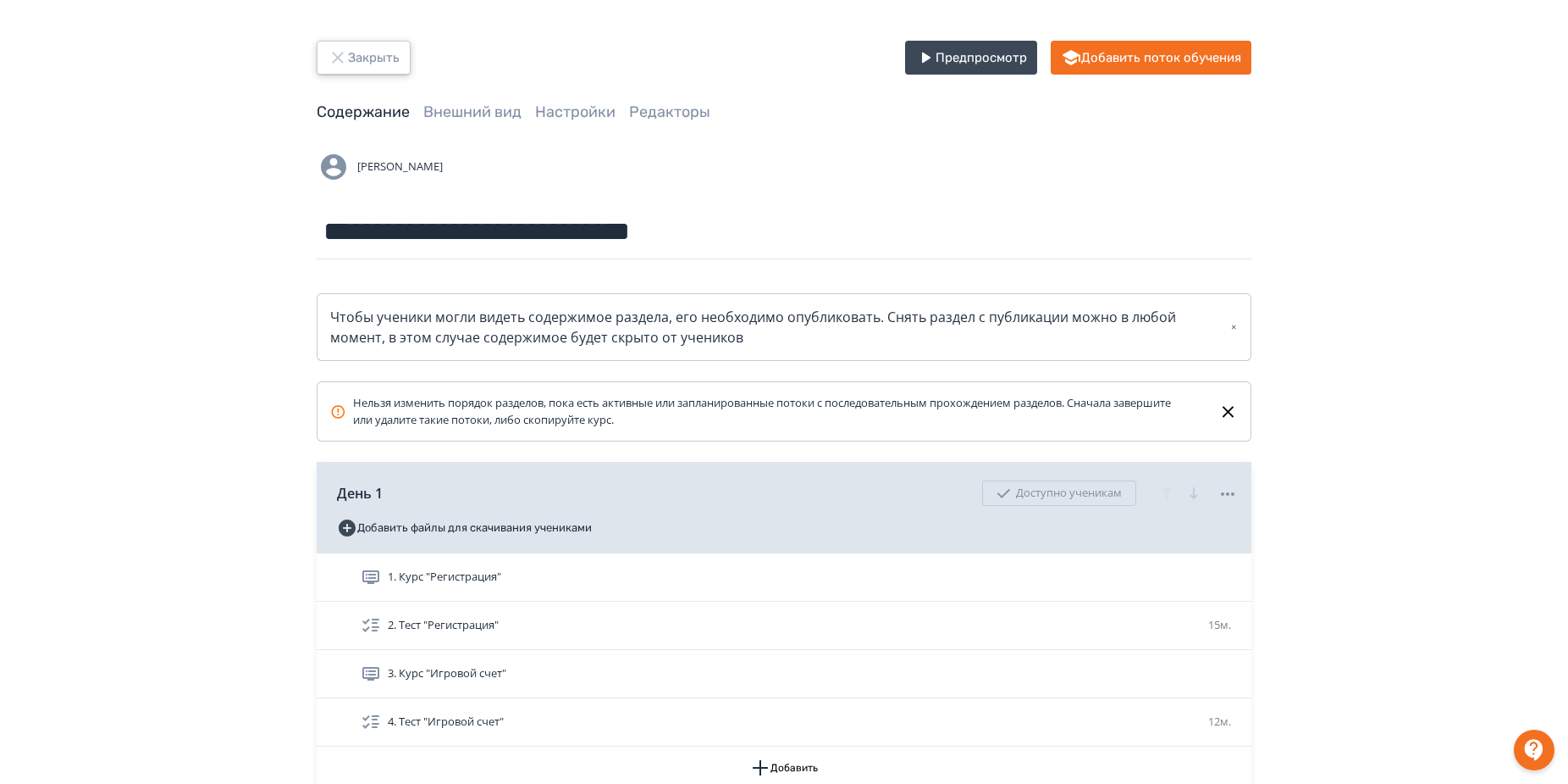
click at [373, 68] on button "Закрыть" at bounding box center [363, 58] width 94 height 34
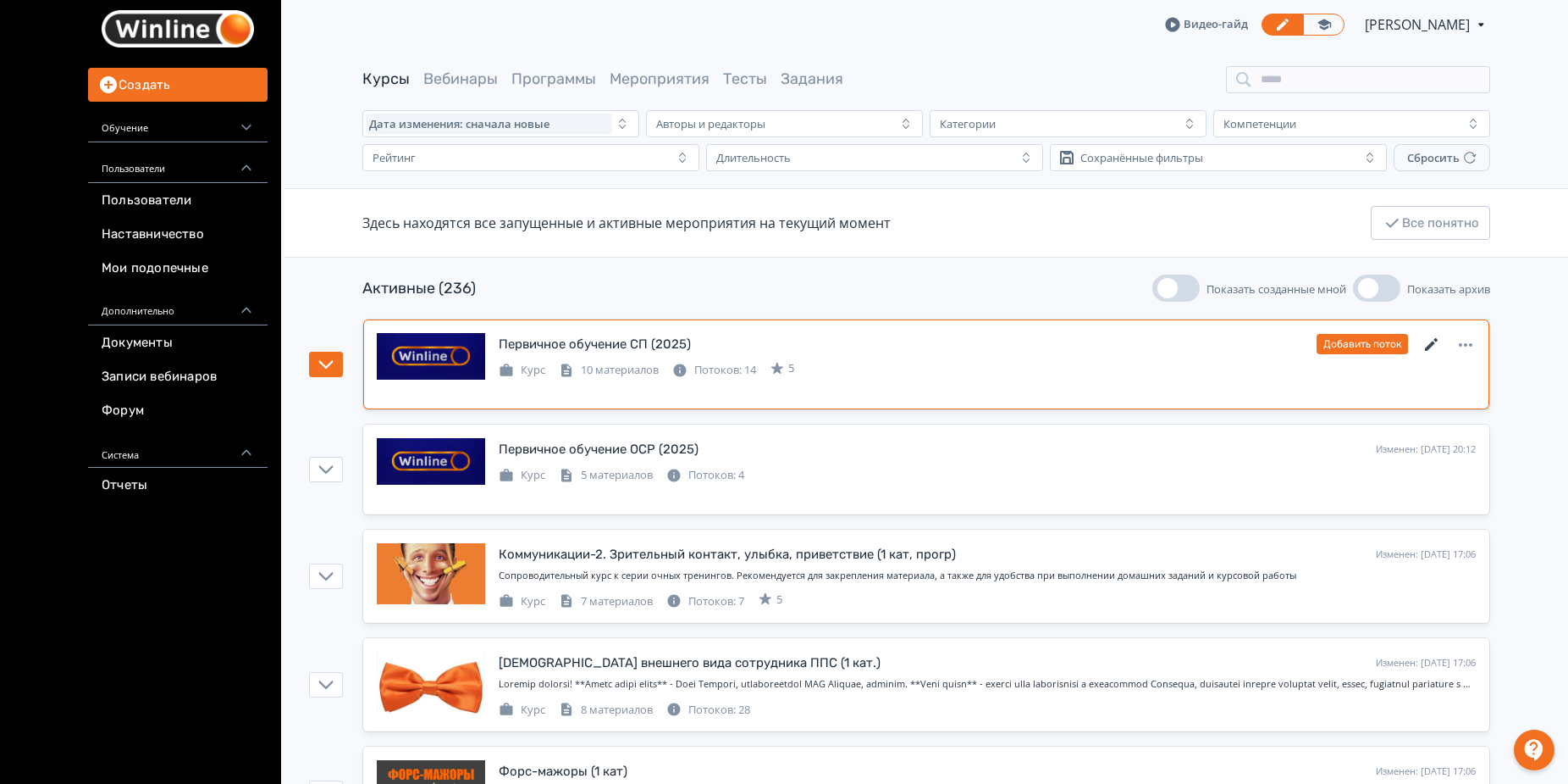
click at [1439, 345] on icon at bounding box center [1431, 344] width 20 height 20
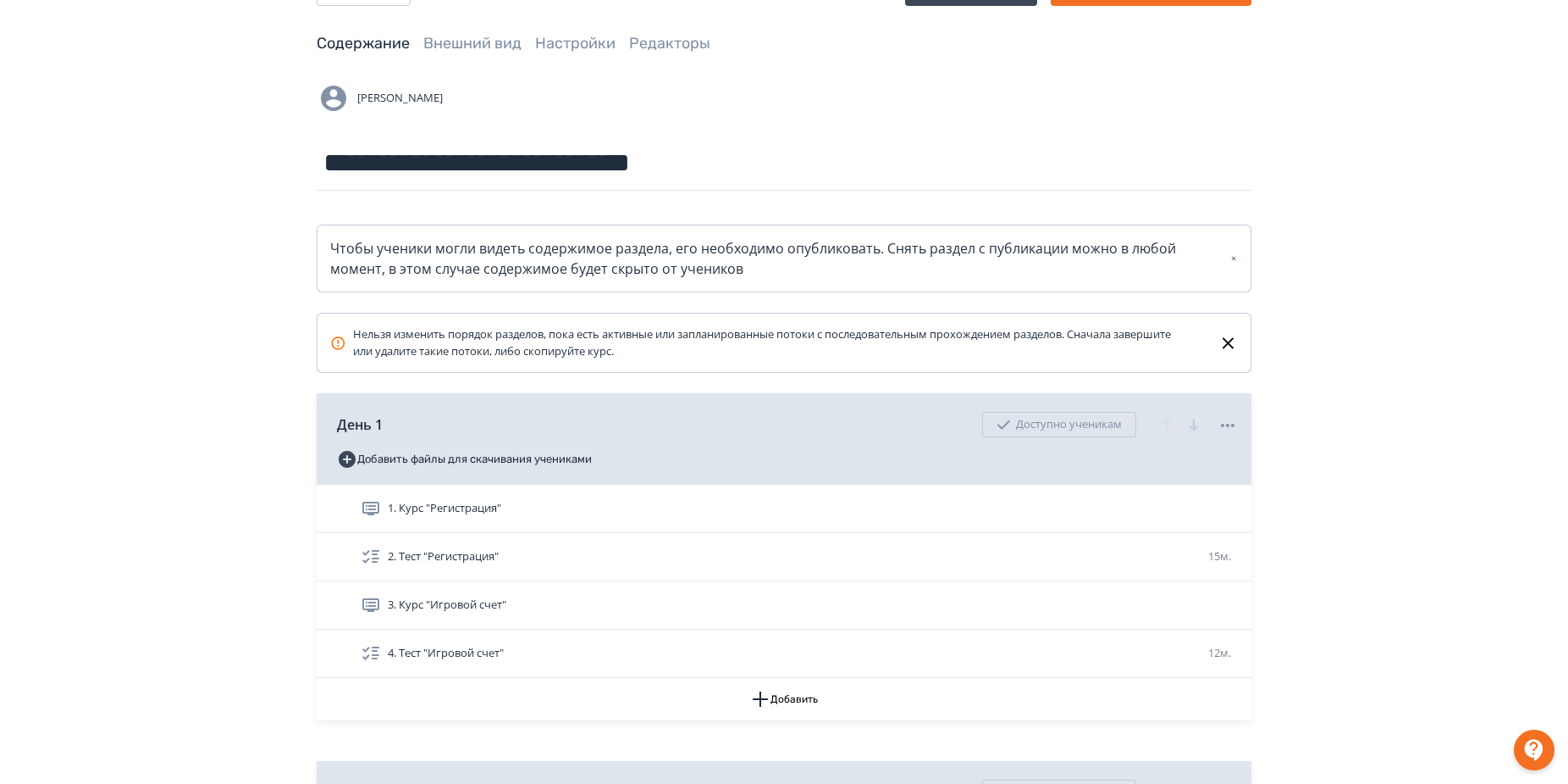
drag, startPoint x: 1310, startPoint y: 537, endPoint x: 1313, endPoint y: 547, distance: 10.4
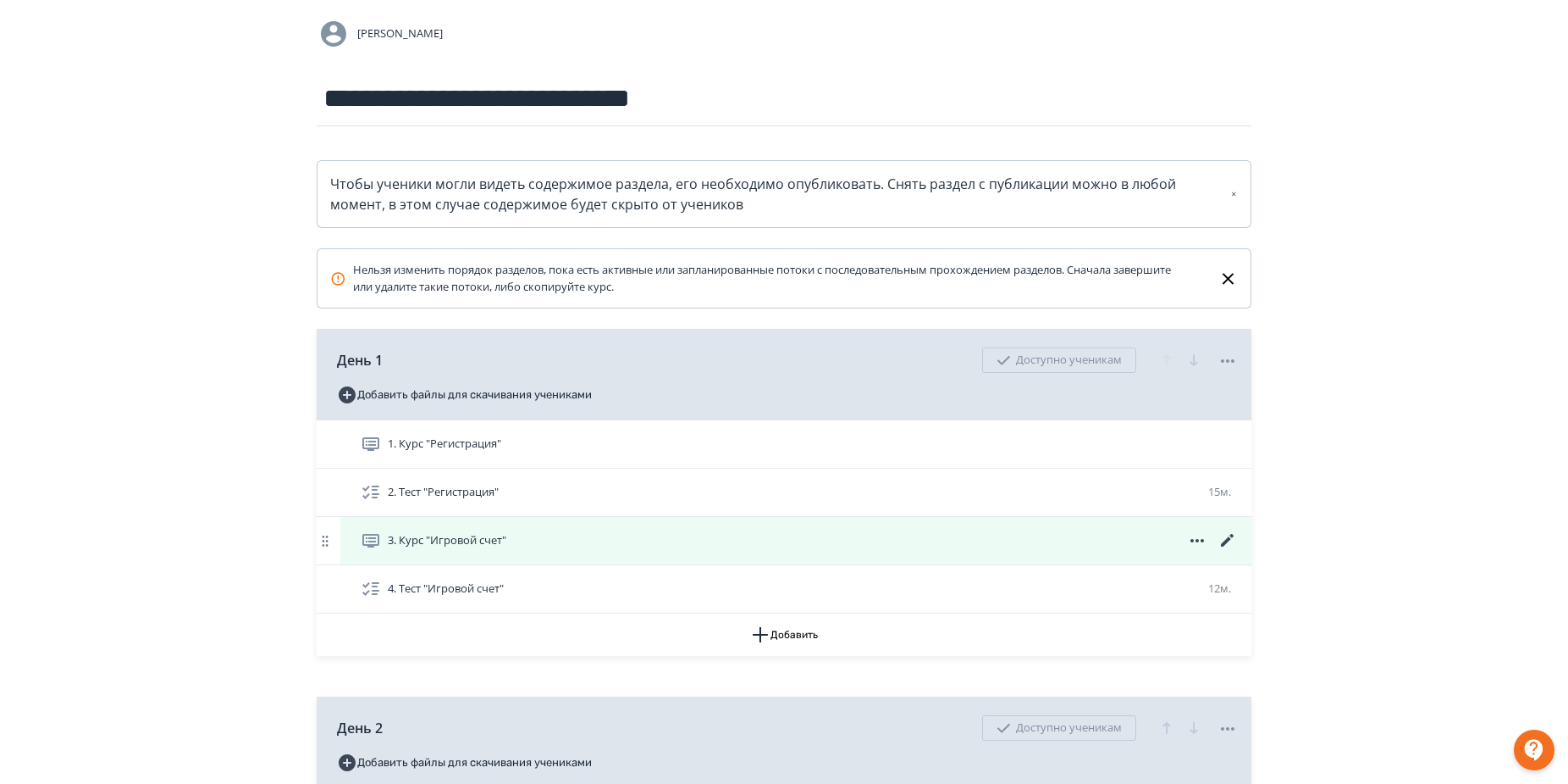
click at [1235, 540] on icon at bounding box center [1227, 540] width 20 height 20
